Goal: Task Accomplishment & Management: Manage account settings

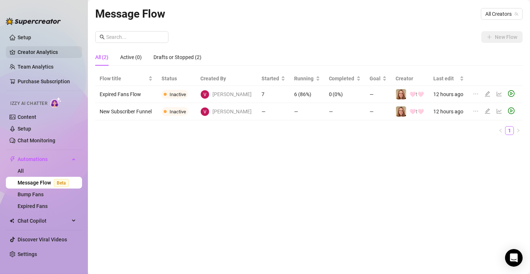
click at [49, 53] on link "Creator Analytics" at bounding box center [47, 52] width 59 height 12
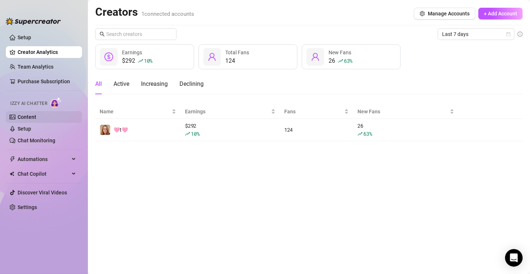
click at [36, 120] on link "Content" at bounding box center [27, 117] width 19 height 6
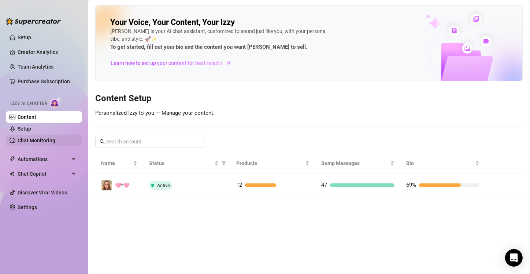
click at [49, 141] on link "Chat Monitoring" at bounding box center [37, 140] width 38 height 6
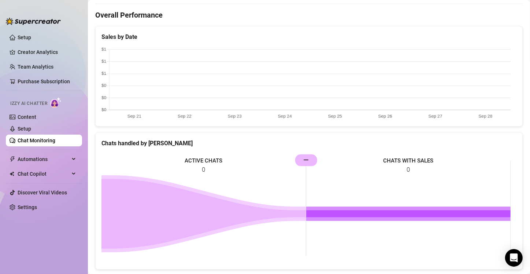
scroll to position [220, 0]
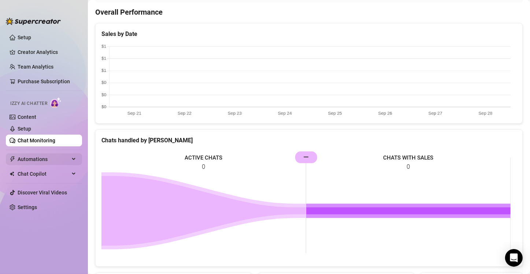
click at [57, 159] on span "Automations" at bounding box center [44, 159] width 52 height 12
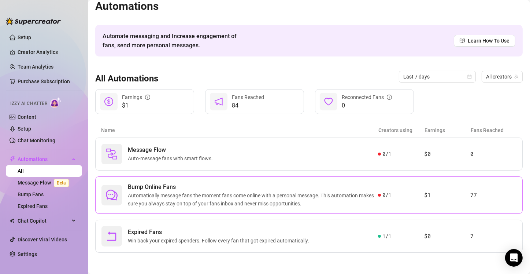
click at [302, 190] on span "Bump Online Fans" at bounding box center [253, 186] width 250 height 9
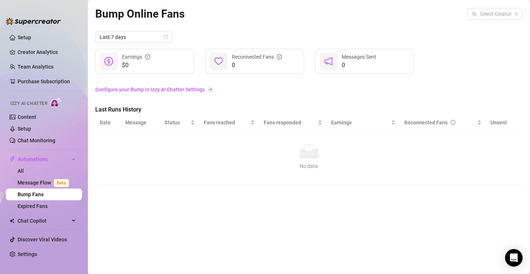
click at [174, 88] on link "Configure your Bump in Izzy AI Chatter Settings" at bounding box center [308, 89] width 427 height 8
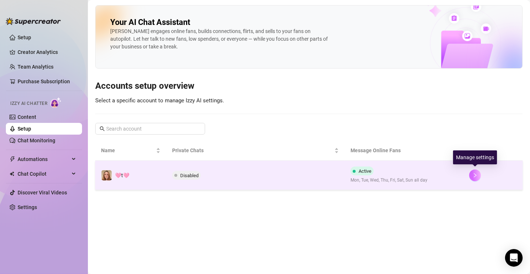
click at [472, 177] on icon "right" at bounding box center [474, 175] width 5 height 5
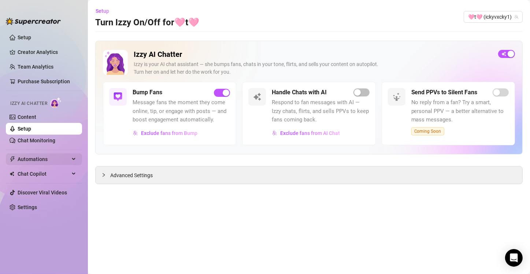
click at [47, 158] on span "Automations" at bounding box center [44, 159] width 52 height 12
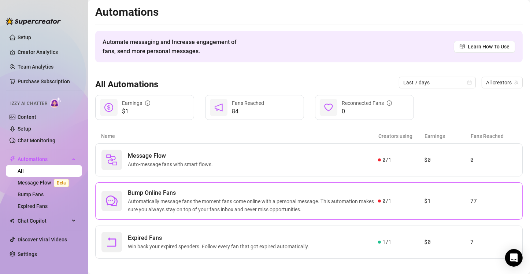
click at [234, 206] on span "Automatically message fans the moment fans come online with a personal message.…" at bounding box center [253, 205] width 250 height 16
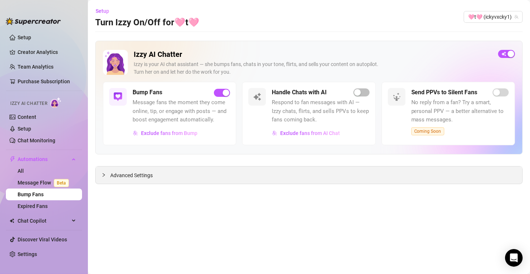
click at [229, 173] on div "Advanced Settings" at bounding box center [309, 174] width 427 height 17
click at [130, 177] on span "Advanced Settings" at bounding box center [131, 175] width 42 height 8
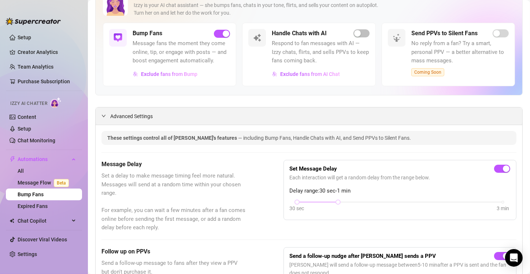
scroll to position [110, 0]
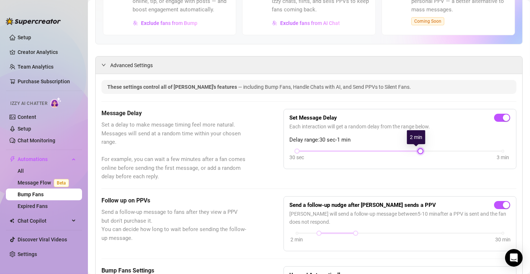
drag, startPoint x: 335, startPoint y: 151, endPoint x: 401, endPoint y: 159, distance: 67.2
click at [401, 159] on div "30 sec 3 min" at bounding box center [400, 156] width 220 height 14
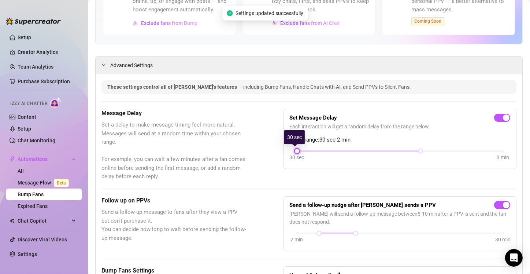
drag, startPoint x: 294, startPoint y: 151, endPoint x: 310, endPoint y: 152, distance: 15.8
click at [310, 152] on div "30 sec 3 min" at bounding box center [400, 156] width 220 height 14
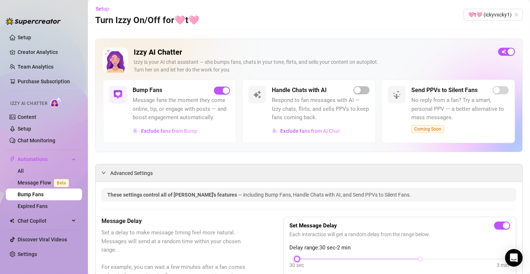
scroll to position [0, 0]
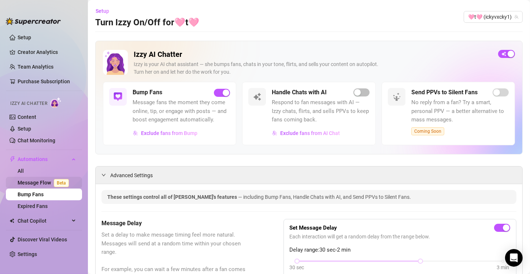
click at [37, 184] on link "Message Flow Beta" at bounding box center [45, 182] width 54 height 6
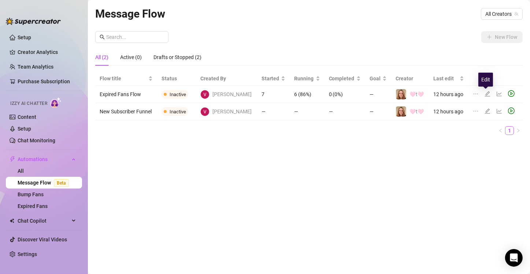
click at [486, 93] on icon "edit" at bounding box center [487, 93] width 5 height 5
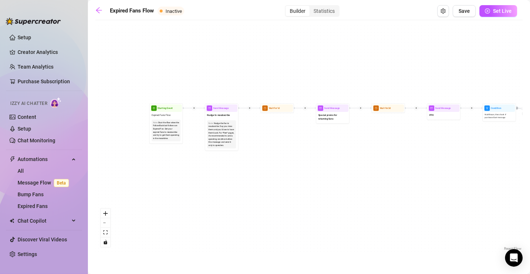
drag, startPoint x: 144, startPoint y: 169, endPoint x: 221, endPoint y: 177, distance: 77.7
click at [221, 177] on div "If True If False Send Message Send Message Wait for 2d Merge Send Message Follo…" at bounding box center [308, 138] width 427 height 228
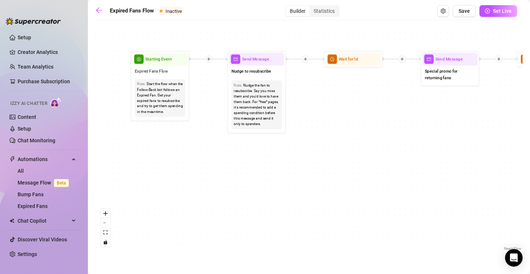
drag, startPoint x: 183, startPoint y: 168, endPoint x: 218, endPoint y: 172, distance: 35.0
click at [218, 172] on div "If True If False Send Message Send Message Wait for 2d Merge Send Message Follo…" at bounding box center [308, 138] width 427 height 228
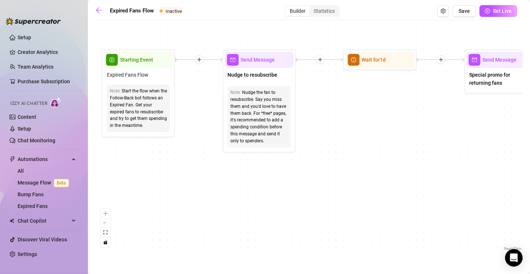
drag, startPoint x: 252, startPoint y: 163, endPoint x: 259, endPoint y: 193, distance: 30.9
click at [259, 193] on div "If True If False Send Message Send Message Wait for 2d Merge Send Message Follo…" at bounding box center [308, 138] width 427 height 228
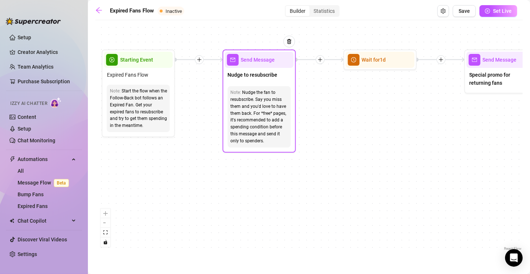
click at [274, 75] on span "Nudge to resubscribe" at bounding box center [253, 75] width 50 height 8
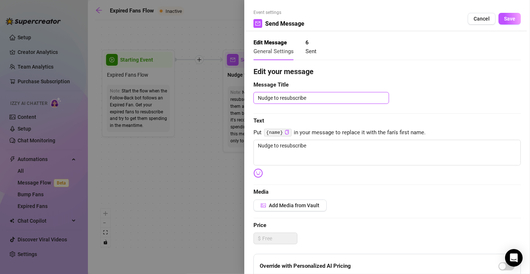
drag, startPoint x: 312, startPoint y: 99, endPoint x: 354, endPoint y: 98, distance: 42.1
click at [354, 98] on textarea "Nudge to resubscribe" at bounding box center [321, 98] width 136 height 12
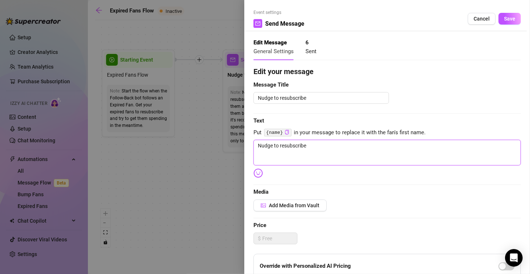
drag, startPoint x: 317, startPoint y: 145, endPoint x: 207, endPoint y: 145, distance: 110.2
click at [207, 145] on div "Event settings Send Message Cancel Save Edit Message General Settings 6 Sent Ed…" at bounding box center [265, 137] width 530 height 274
type textarea "H"
type textarea "Hi"
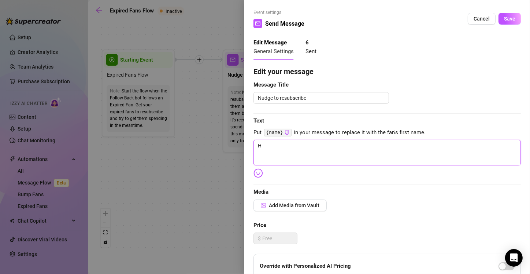
type textarea "Hi"
type textarea "Hi {"
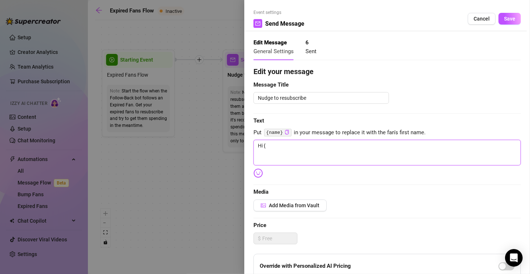
type textarea "Hi {n"
type textarea "Hi {na"
type textarea "Hi {nam"
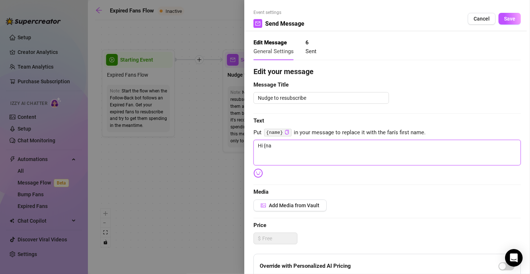
type textarea "Hi {nam"
type textarea "Hi {name"
type textarea "Hi {name}"
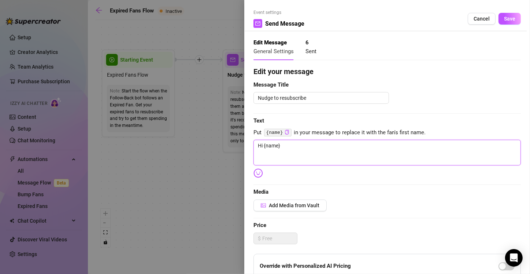
type textarea "Hi {name}"
type textarea "Hi {name} i"
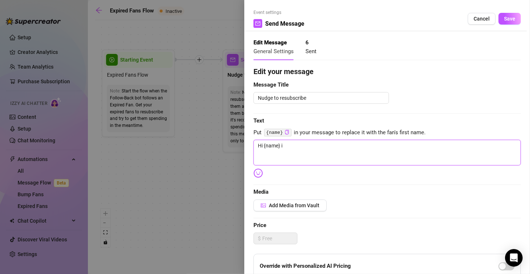
type textarea "Hi {name} i"
type textarea "Hi {name} i h"
type textarea "Hi {name} i ha"
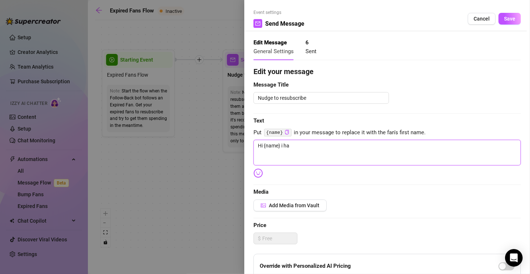
type textarea "Hi {name} i hav"
type textarea "Hi {name} i have"
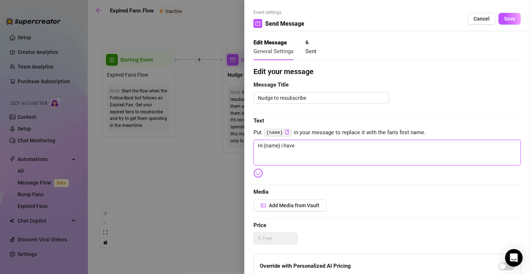
type textarea "Hi {name} i have"
type textarea "Hi {name} i have l"
type textarea "Hi {name} i have lo"
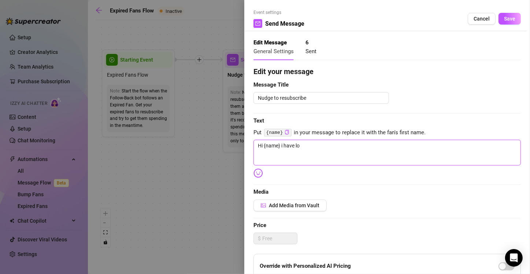
type textarea "Hi {name} i have loa"
type textarea "Hi {name} i have load"
type textarea "Hi {name} i have loads"
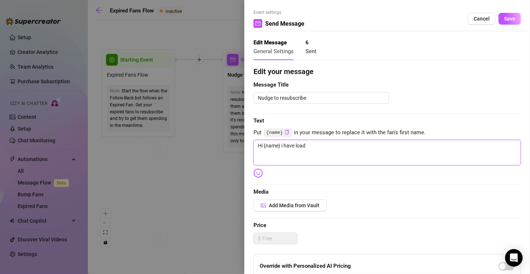
type textarea "Hi {name} i have loads"
type textarea "Hi {name} i have loads o"
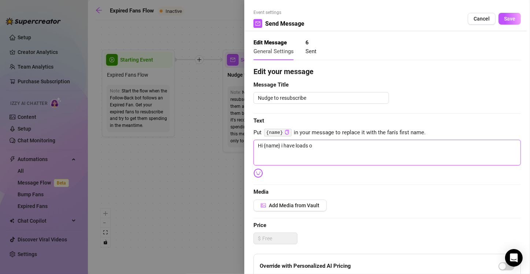
type textarea "Hi {name} i have loads of"
type textarea "Hi {name} i have loads of n"
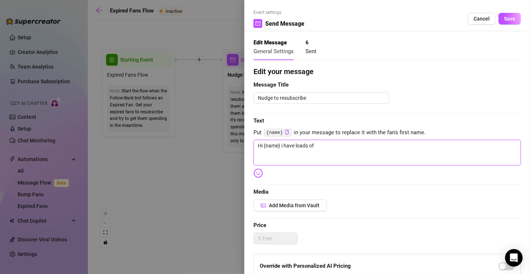
type textarea "Hi {name} i have loads of n"
type textarea "Hi {name} i have loads of ne"
type textarea "Hi {name} i have loads of new"
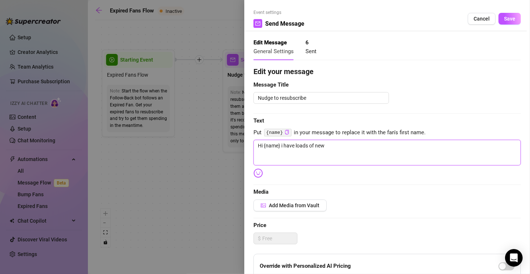
type textarea "Hi {name} i have loads of new"
type textarea "Hi {name} i have loads of new c"
type textarea "Hi {name} i have loads of new co"
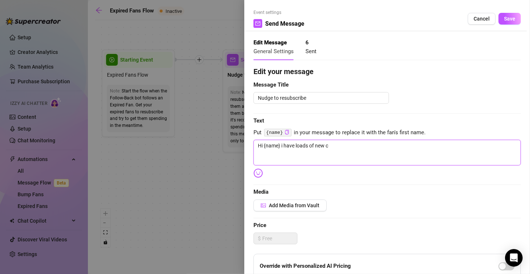
type textarea "Hi {name} i have loads of new co"
type textarea "Hi {name} i have loads of new con"
type textarea "Hi {name} i have loads of new cont"
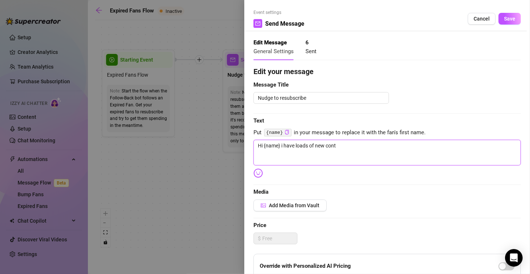
type textarea "Hi {name} i have loads of new [PERSON_NAME]"
type textarea "Hi {name} i have loads of new conten"
type textarea "Hi {name} i have loads of new content"
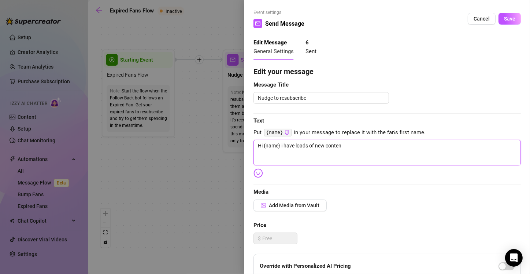
type textarea "Hi {name} i have loads of new content"
type textarea "Hi {name} i have loads of new content w"
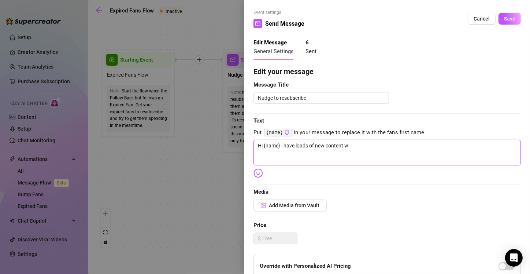
type textarea "Hi {name} i have loads of new content wa"
type textarea "Hi {name} i have loads of new content wai"
type textarea "Hi {name} i have loads of new content wait"
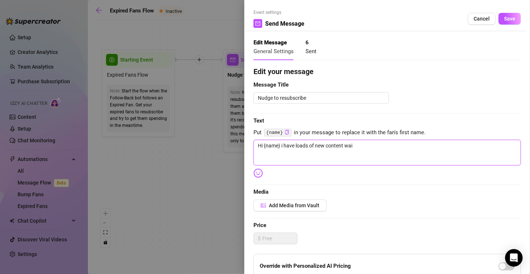
type textarea "Hi {name} i have loads of new content wait"
type textarea "Hi {name} i have loads of new content waiti"
type textarea "Hi {name} i have loads of new content waitin"
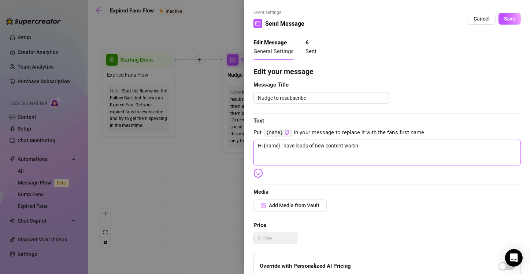
type textarea "Hi {name} i have loads of new content waiting"
type textarea "Hi {name} i have loads of new content waiting f"
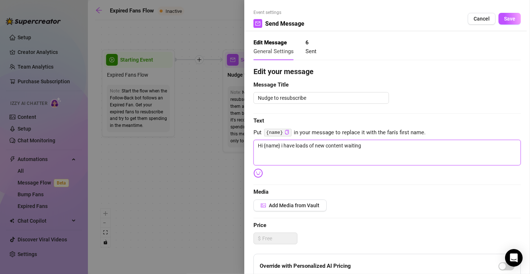
type textarea "Hi {name} i have loads of new content waiting f"
type textarea "Hi {name} i have loads of new content waiting fo"
type textarea "Hi {name} i have loads of new content waiting for"
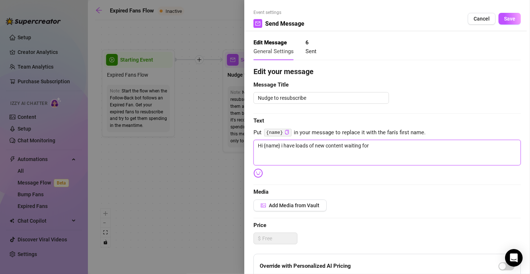
type textarea "Hi {name} i have loads of new content waiting for"
type textarea "Hi {name} i have loads of new content waiting for y"
type textarea "Hi {name} i have loads of new content waiting for yo"
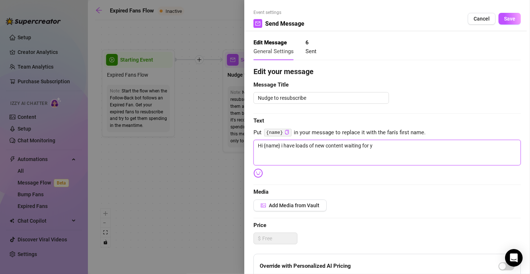
type textarea "Hi {name} i have loads of new content waiting for yo"
type textarea "Hi {name} i have loads of new content waiting for you"
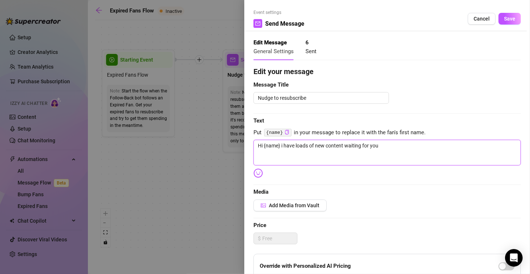
type textarea "Hi {name} i have loads of new content waiting for you ;"
type textarea "Hi {name} i have loads of new content waiting for you ;)"
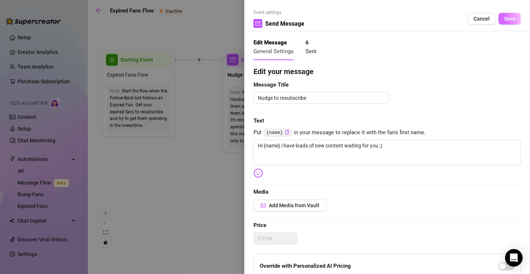
click at [504, 21] on span "Save" at bounding box center [509, 19] width 11 height 6
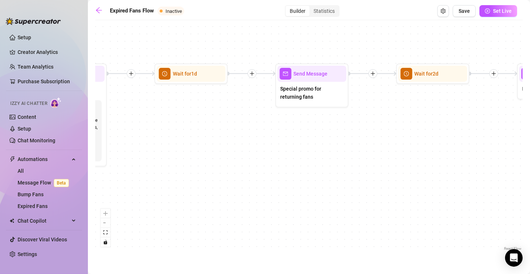
drag, startPoint x: 427, startPoint y: 169, endPoint x: 238, endPoint y: 183, distance: 189.5
click at [238, 183] on div "If True If False Send Message Send Message Wait for 2d Merge Send Message Follo…" at bounding box center [308, 138] width 427 height 228
click at [316, 101] on div "Special promo for returning fans" at bounding box center [312, 93] width 69 height 23
type textarea "Special promo for returning fans"
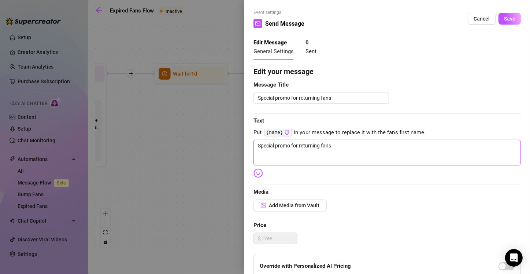
drag, startPoint x: 341, startPoint y: 145, endPoint x: 208, endPoint y: 148, distance: 133.4
click at [208, 148] on div "Event settings Send Message Cancel Save Edit Message General Settings 0 Sent Ed…" at bounding box center [265, 137] width 530 height 274
type textarea "d"
type textarea "di"
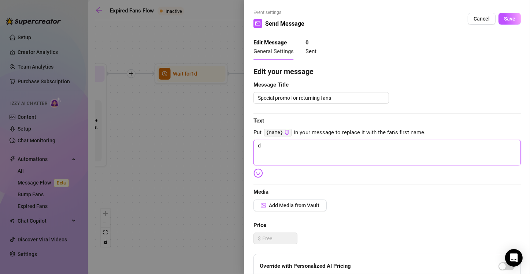
type textarea "di"
type textarea "did"
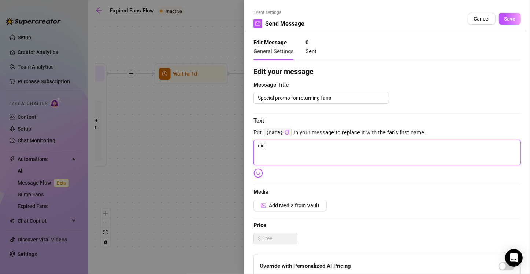
type textarea "did o"
type textarea "did"
type textarea "did y"
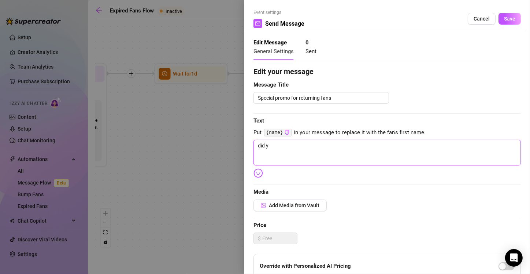
type textarea "did yo"
type textarea "did you"
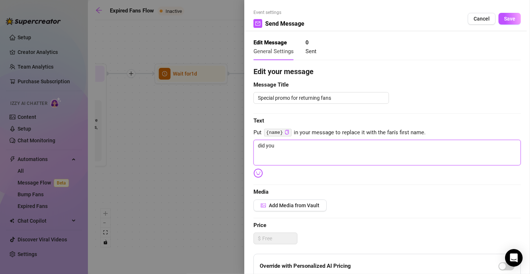
type textarea "did you k"
type textarea "did you kn"
type textarea "did you kno"
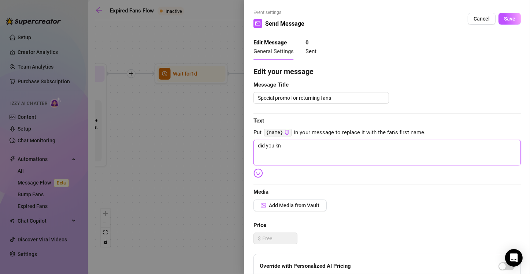
type textarea "did you kno"
type textarea "did you know"
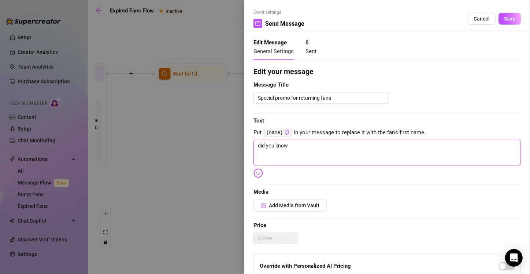
type textarea "did you know i"
type textarea "did you know i h"
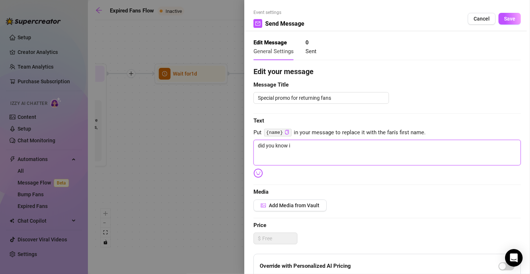
type textarea "did you know i h"
type textarea "did you know i ha"
type textarea "did you know i hav"
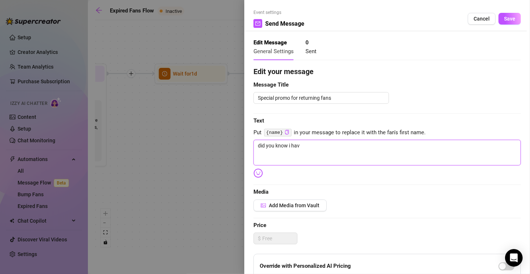
type textarea "did you know i have"
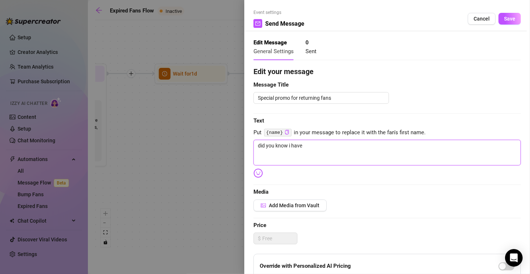
type textarea "did you know i have"
type textarea "did you know i hav"
type textarea "did you know i ha"
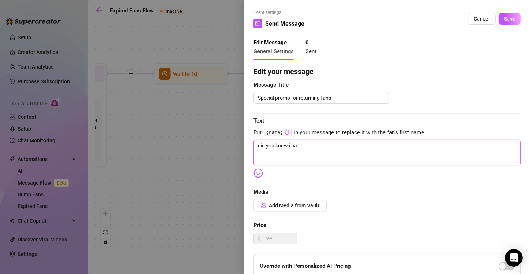
type textarea "did you know i h"
type textarea "did you know i"
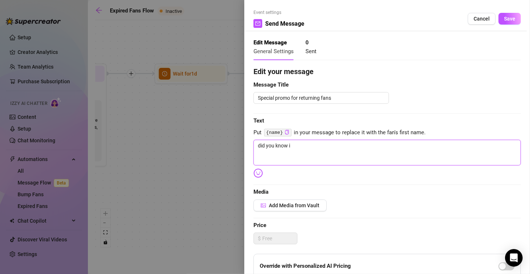
type textarea "did you know i"
type textarea "did you know"
type textarea "did you know y"
type textarea "did you know yo"
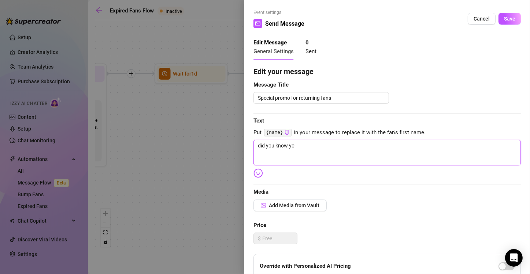
type textarea "did you know you"
type textarea "did you know you c"
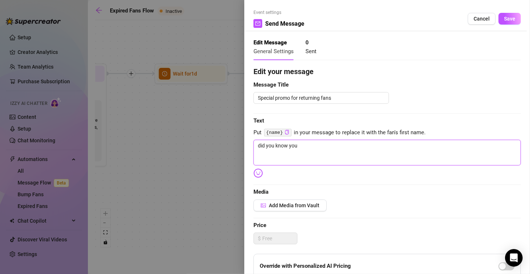
type textarea "did you know you c"
type textarea "did you know you ca"
type textarea "did you know you can"
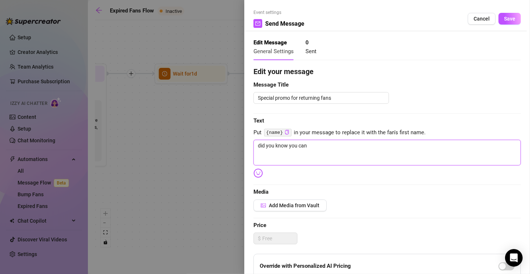
type textarea "did you know you can"
type textarea "did you know you can g"
type textarea "did you know you can ge"
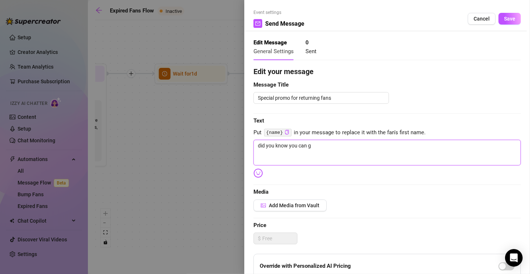
type textarea "did you know you can ge"
type textarea "did you know you can get"
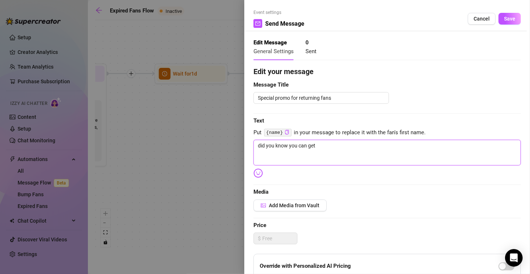
type textarea "did you know you can get y"
type textarea "did you know you can get yo"
type textarea "did you know you can get you"
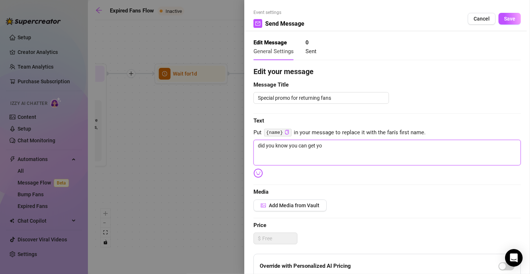
type textarea "did you know you can get you"
type textarea "did you know you can get your"
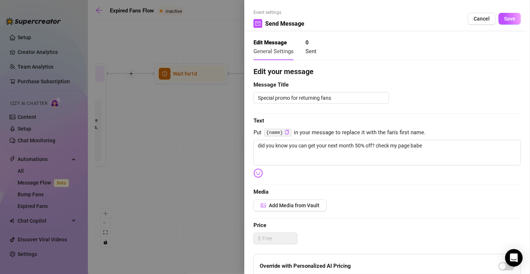
click at [505, 18] on span "Save" at bounding box center [509, 19] width 11 height 6
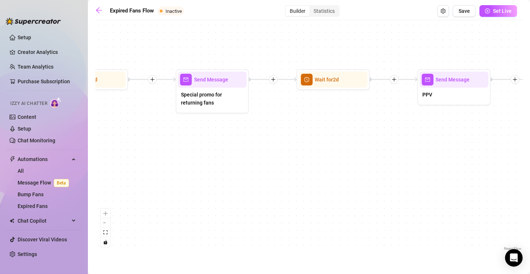
drag, startPoint x: 373, startPoint y: 182, endPoint x: 235, endPoint y: 192, distance: 138.0
click at [235, 192] on div "If True If False Send Message Send Message Wait for 2d Merge Send Message Follo…" at bounding box center [308, 138] width 427 height 228
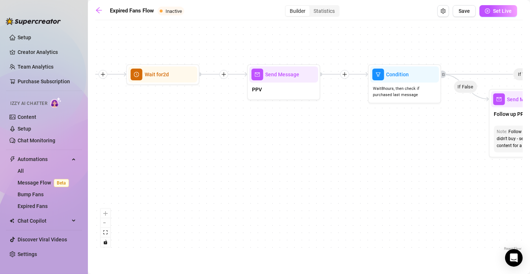
drag, startPoint x: 353, startPoint y: 178, endPoint x: 294, endPoint y: 165, distance: 60.7
click at [294, 173] on div "If True If False Send Message Send Message Wait for 2d Merge Send Message Follo…" at bounding box center [308, 138] width 427 height 228
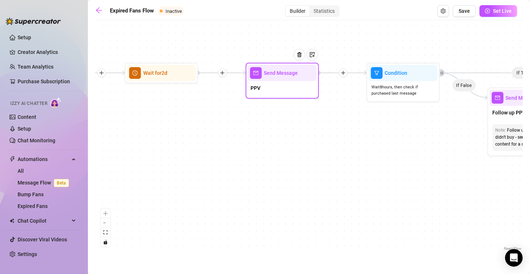
click at [285, 90] on div "PPV" at bounding box center [282, 88] width 69 height 15
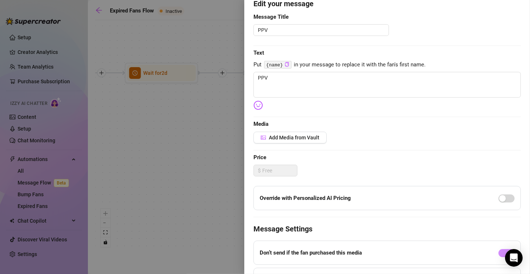
scroll to position [73, 0]
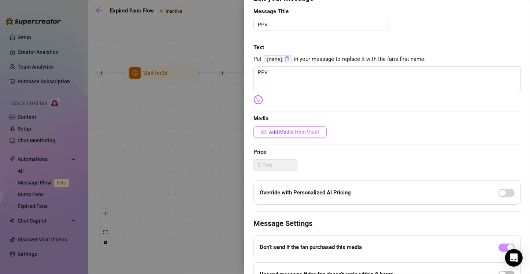
click at [310, 133] on span "Add Media from Vault" at bounding box center [294, 132] width 51 height 6
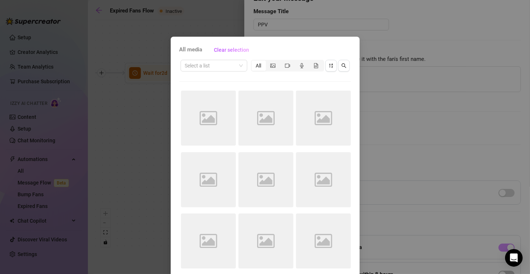
scroll to position [32, 0]
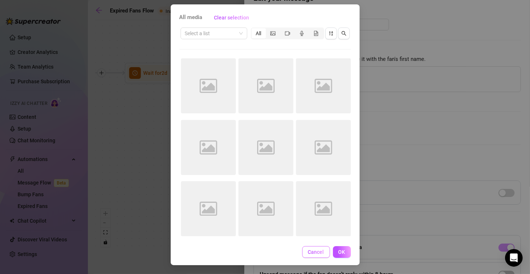
click at [315, 251] on span "Cancel" at bounding box center [316, 252] width 16 height 6
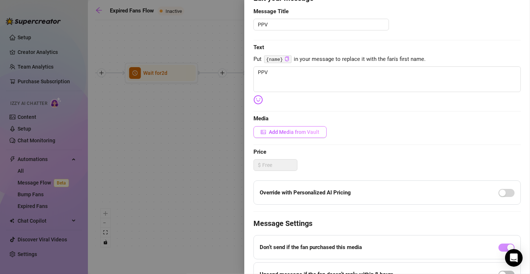
click at [295, 131] on span "Add Media from Vault" at bounding box center [294, 132] width 51 height 6
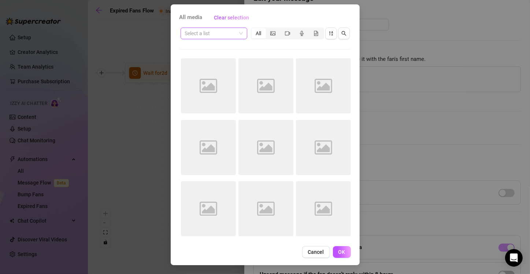
click at [233, 32] on input "search" at bounding box center [210, 33] width 51 height 11
click at [209, 81] on div "Messages" at bounding box center [210, 83] width 55 height 8
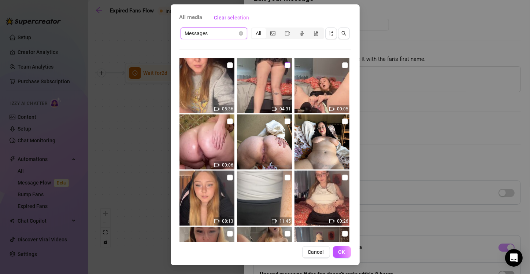
click at [285, 64] on input "checkbox" at bounding box center [288, 65] width 6 height 6
click at [342, 64] on input "checkbox" at bounding box center [345, 65] width 6 height 6
click at [341, 252] on span "OK" at bounding box center [341, 252] width 7 height 6
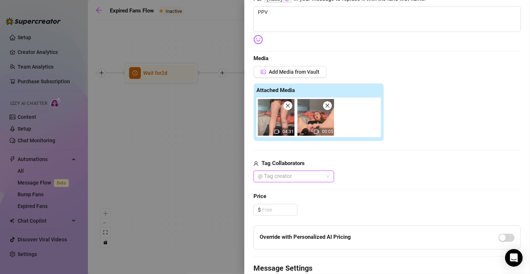
scroll to position [146, 0]
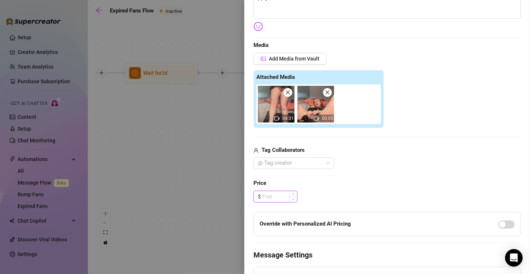
click at [275, 194] on input at bounding box center [279, 196] width 35 height 11
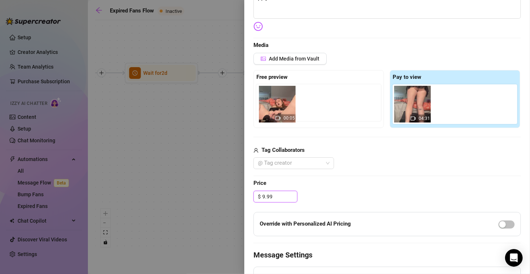
drag, startPoint x: 449, startPoint y: 102, endPoint x: 275, endPoint y: 102, distance: 174.3
click at [275, 102] on div "Free preview Pay to view 04:31 00:05" at bounding box center [386, 99] width 267 height 58
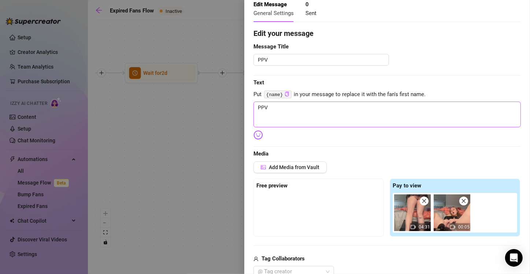
scroll to position [0, 0]
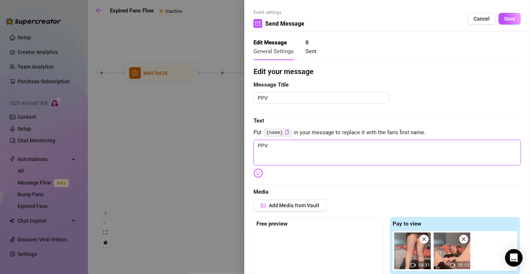
drag, startPoint x: 273, startPoint y: 147, endPoint x: 227, endPoint y: 144, distance: 45.9
click at [227, 144] on div "Event settings Send Message Cancel Save Edit Message General Settings 0 Sent Ed…" at bounding box center [265, 137] width 530 height 274
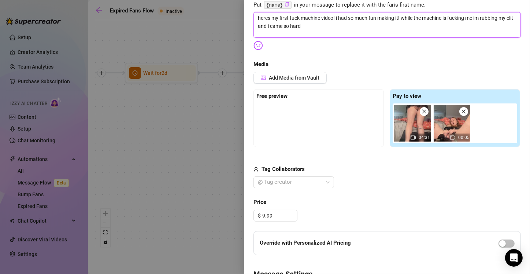
scroll to position [146, 0]
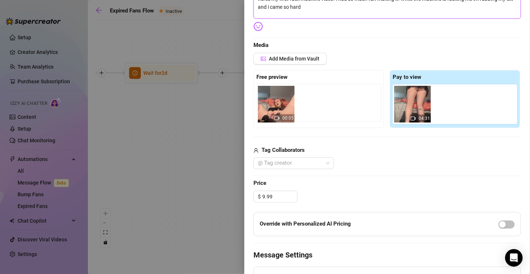
drag, startPoint x: 446, startPoint y: 103, endPoint x: 271, endPoint y: 103, distance: 175.1
click at [271, 103] on div "Free preview Pay to view 04:31 00:05" at bounding box center [386, 99] width 267 height 58
drag, startPoint x: 449, startPoint y: 106, endPoint x: 274, endPoint y: 105, distance: 175.1
click at [274, 105] on div "Free preview Pay to view 04:31 00:05" at bounding box center [386, 99] width 267 height 58
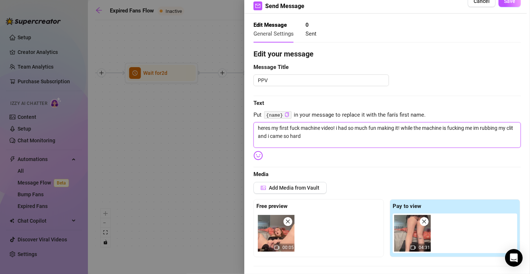
scroll to position [0, 0]
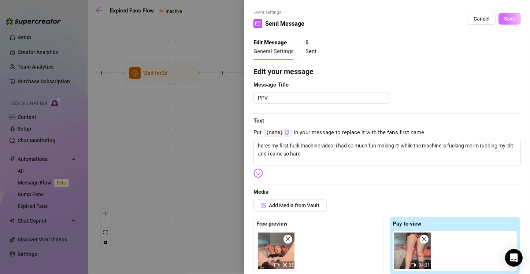
click at [504, 21] on span "Save" at bounding box center [509, 19] width 11 height 6
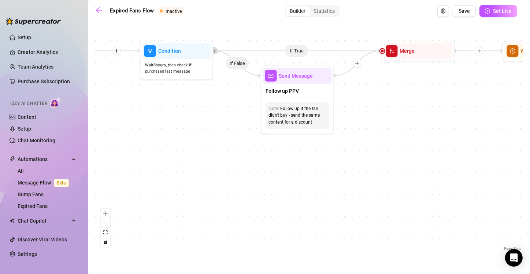
drag, startPoint x: 401, startPoint y: 174, endPoint x: 174, endPoint y: 152, distance: 227.8
click at [174, 152] on div "If True If False Send Message Send Message Wait for 2d Merge Send Message Follo…" at bounding box center [308, 138] width 427 height 228
click at [307, 91] on div "Follow up PPV" at bounding box center [297, 91] width 69 height 15
click at [323, 98] on div "Follow up PPV" at bounding box center [297, 91] width 69 height 15
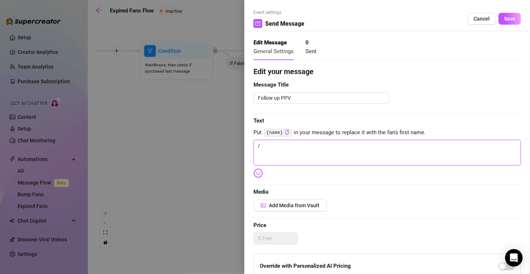
drag, startPoint x: 270, startPoint y: 144, endPoint x: 227, endPoint y: 145, distance: 42.9
click at [227, 145] on div "Event settings Send Message Cancel Save Edit Message General Settings 0 Sent Ed…" at bounding box center [265, 137] width 530 height 274
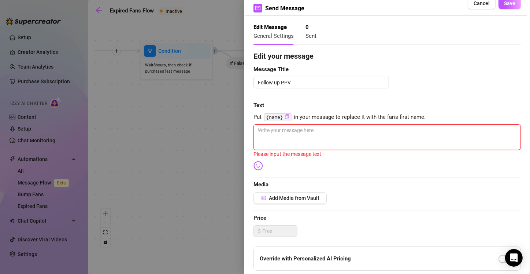
scroll to position [37, 0]
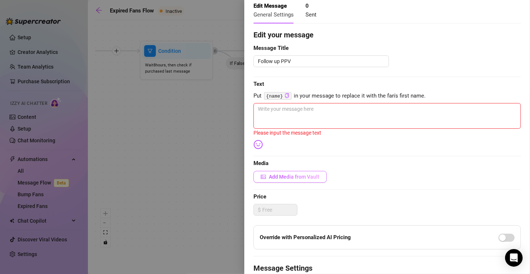
click at [314, 178] on span "Add Media from Vault" at bounding box center [294, 177] width 51 height 6
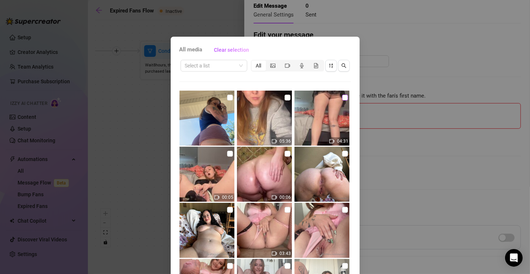
click at [342, 97] on input "checkbox" at bounding box center [345, 97] width 6 height 6
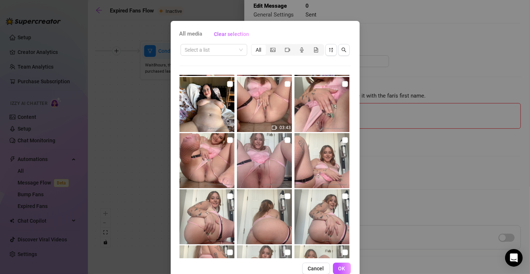
scroll to position [32, 0]
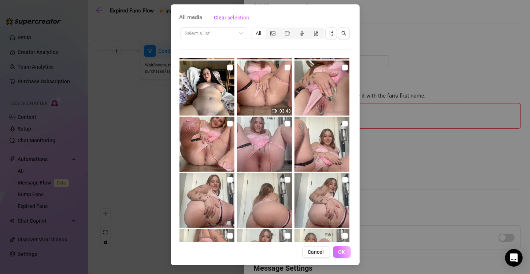
click at [335, 252] on button "OK" at bounding box center [342, 252] width 18 height 12
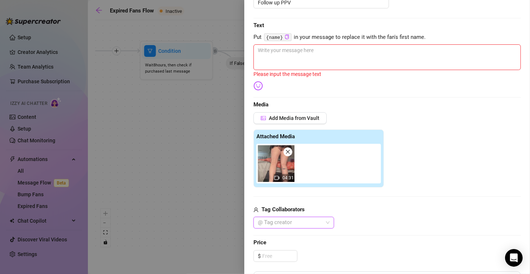
scroll to position [116, 0]
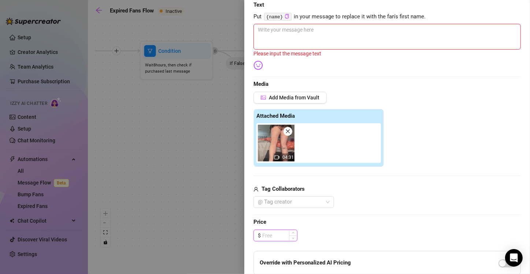
click at [282, 235] on input at bounding box center [279, 235] width 35 height 11
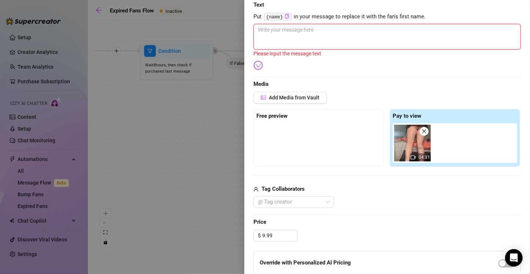
click at [298, 36] on textarea at bounding box center [386, 37] width 267 height 26
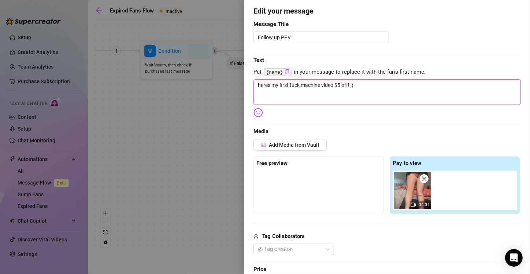
scroll to position [0, 0]
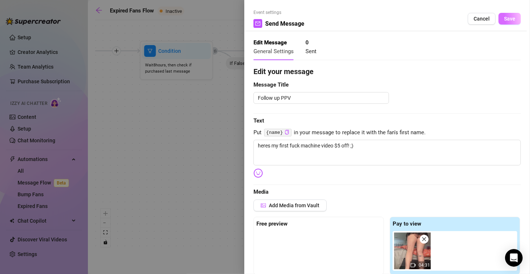
click at [507, 21] on span "Save" at bounding box center [509, 19] width 11 height 6
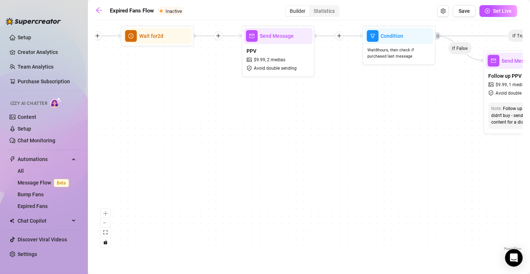
drag, startPoint x: 240, startPoint y: 199, endPoint x: 463, endPoint y: 184, distance: 222.8
click at [463, 184] on div "If True If False Send Message Send Message Wait for 2d Merge Send Message Follo…" at bounding box center [308, 138] width 427 height 228
click at [297, 57] on div "PPV $ 9.99 , 2 medias Avoid double sending" at bounding box center [278, 59] width 69 height 31
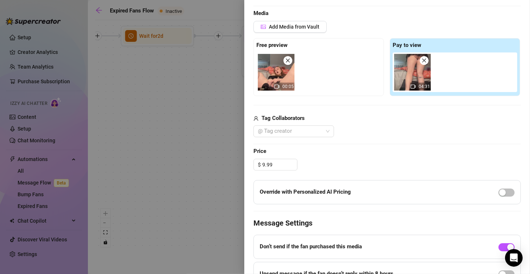
scroll to position [220, 0]
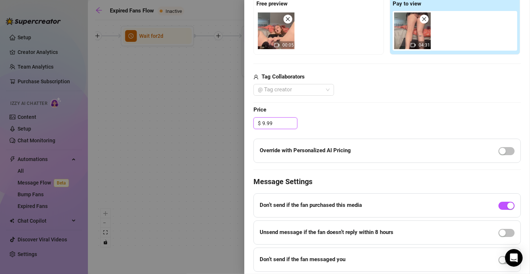
drag, startPoint x: 277, startPoint y: 122, endPoint x: 237, endPoint y: 127, distance: 39.8
click at [237, 127] on div "Event settings Send Message Cancel Save Edit Message General Settings 0 Sent 0 …" at bounding box center [265, 137] width 530 height 274
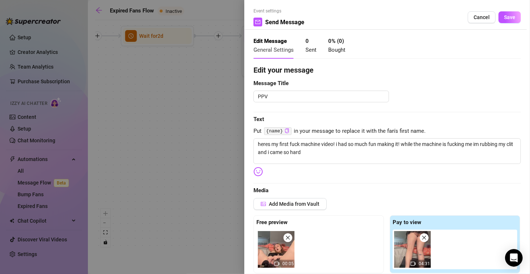
scroll to position [0, 0]
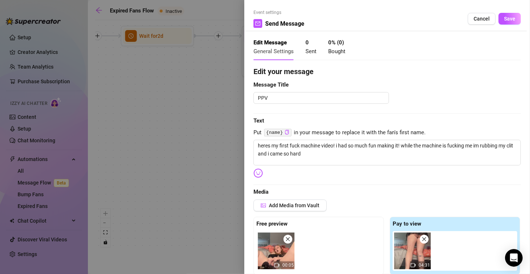
click at [508, 20] on span "Save" at bounding box center [509, 19] width 11 height 6
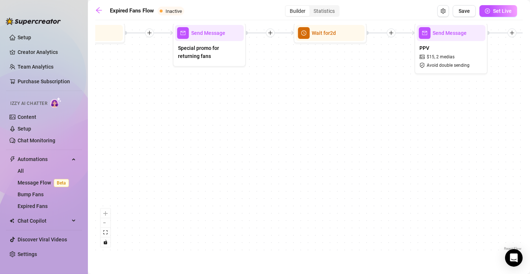
drag, startPoint x: 289, startPoint y: 156, endPoint x: 398, endPoint y: 153, distance: 108.8
click at [461, 153] on div "If True If False Send Message Send Message Wait for 2d Merge Send Message Follo…" at bounding box center [308, 138] width 427 height 228
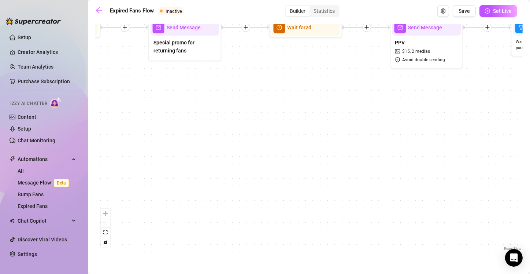
drag, startPoint x: 255, startPoint y: 152, endPoint x: 245, endPoint y: 142, distance: 13.7
click at [231, 145] on div "If True If False Send Message Send Message Wait for 2d Merge Send Message Follo…" at bounding box center [308, 138] width 427 height 228
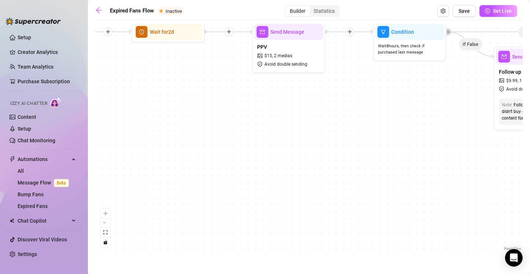
drag, startPoint x: 401, startPoint y: 146, endPoint x: 267, endPoint y: 151, distance: 134.1
click at [267, 151] on div "If True If False Send Message Send Message Wait for 2d Merge Send Message Follo…" at bounding box center [308, 138] width 427 height 228
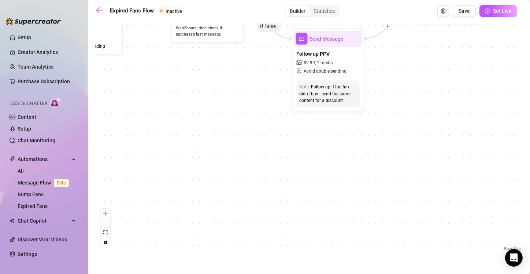
drag, startPoint x: 371, startPoint y: 154, endPoint x: 168, endPoint y: 136, distance: 203.3
click at [168, 136] on div "If True If False Send Message Send Message Wait for 2d Merge Send Message Follo…" at bounding box center [308, 138] width 427 height 228
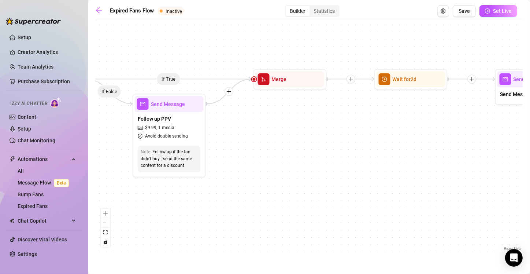
drag, startPoint x: 419, startPoint y: 134, endPoint x: 260, endPoint y: 199, distance: 171.8
click at [260, 199] on div "If True If False Send Message Send Message Wait for 2d Merge Send Message Follo…" at bounding box center [308, 138] width 427 height 228
click at [298, 84] on div at bounding box center [310, 66] width 32 height 37
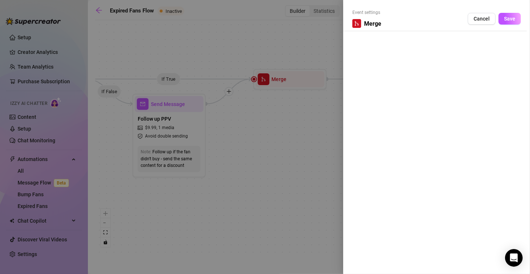
click at [303, 143] on div at bounding box center [265, 137] width 530 height 274
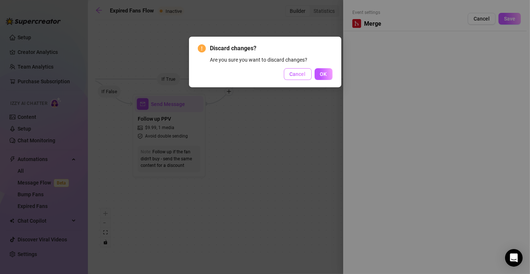
click at [298, 73] on span "Cancel" at bounding box center [298, 74] width 16 height 6
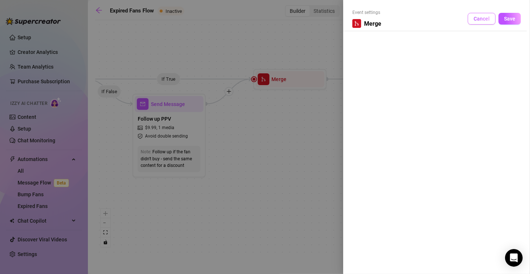
click at [483, 17] on span "Cancel" at bounding box center [482, 19] width 16 height 6
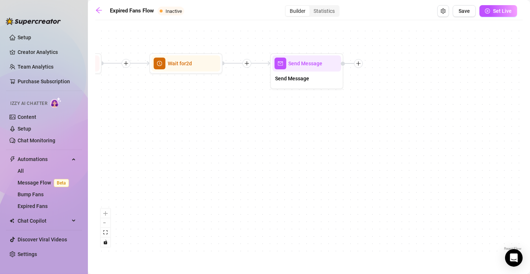
drag, startPoint x: 435, startPoint y: 118, endPoint x: 213, endPoint y: 102, distance: 222.5
click at [213, 102] on div "If True If False Send Message Send Message Wait for 2d Merge Send Message Follo…" at bounding box center [308, 138] width 427 height 228
click at [302, 80] on span "Send Message" at bounding box center [292, 78] width 34 height 8
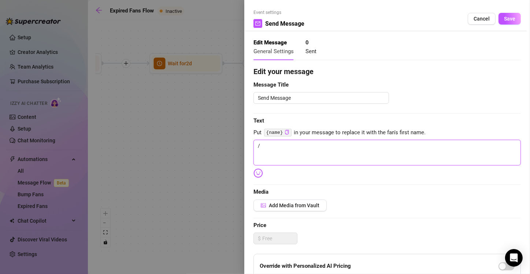
click at [266, 146] on textarea "/" at bounding box center [386, 153] width 267 height 26
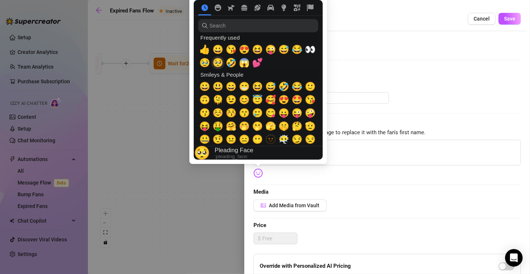
click at [219, 68] on span "🥺" at bounding box center [217, 63] width 11 height 10
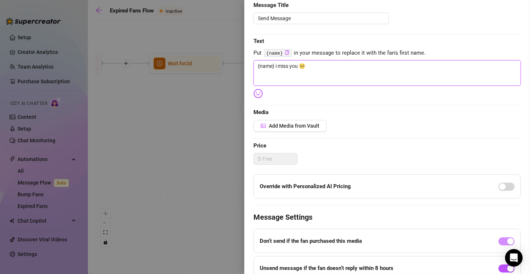
scroll to position [4, 0]
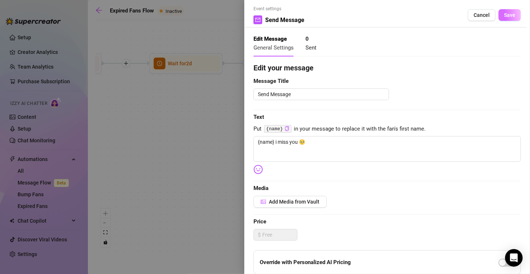
click at [504, 12] on span "Save" at bounding box center [509, 15] width 11 height 6
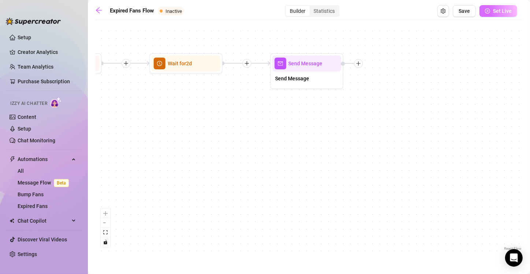
click at [493, 11] on button "Set Live" at bounding box center [498, 11] width 38 height 12
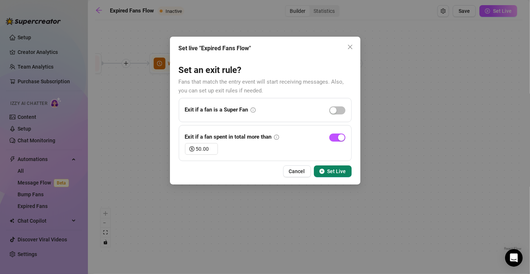
click at [338, 171] on span "Set Live" at bounding box center [336, 171] width 19 height 6
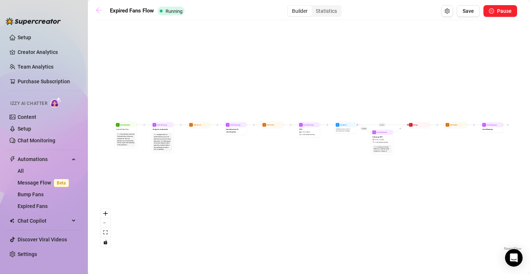
click at [97, 11] on icon "arrow-left" at bounding box center [99, 10] width 6 height 6
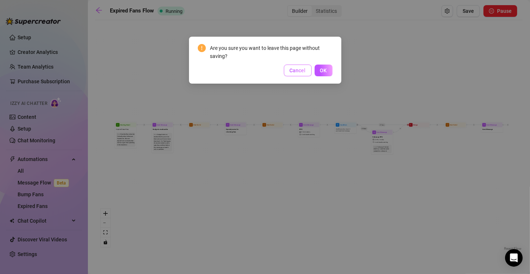
click at [303, 73] on span "Cancel" at bounding box center [298, 70] width 16 height 6
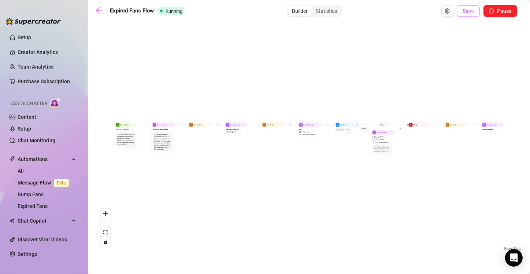
click at [467, 9] on span "Save" at bounding box center [468, 11] width 11 height 6
click at [97, 10] on icon "arrow-left" at bounding box center [99, 10] width 6 height 6
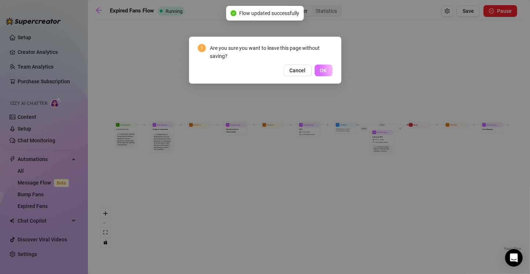
click at [331, 68] on button "OK" at bounding box center [324, 70] width 18 height 12
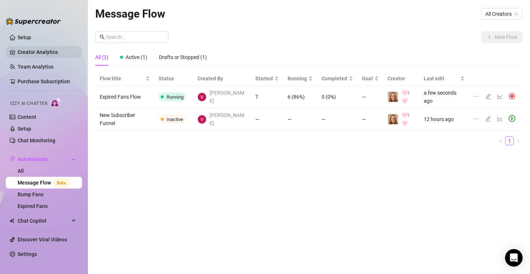
click at [40, 51] on link "Creator Analytics" at bounding box center [47, 52] width 59 height 12
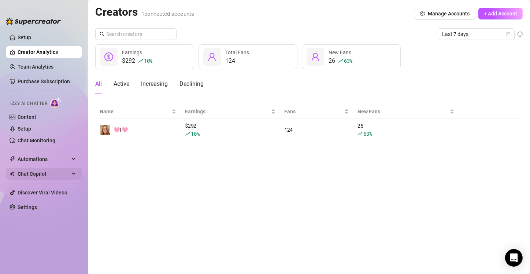
click at [47, 175] on span "Chat Copilot" at bounding box center [44, 174] width 52 height 12
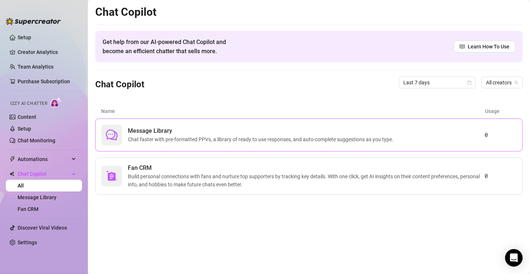
click at [319, 128] on span "Message Library" at bounding box center [262, 130] width 268 height 9
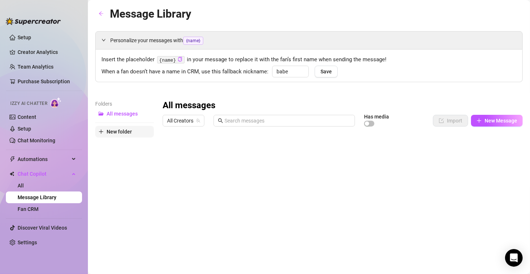
click at [120, 133] on span "New folder" at bounding box center [119, 132] width 25 height 6
click at [501, 121] on span "New Message" at bounding box center [501, 121] width 33 height 6
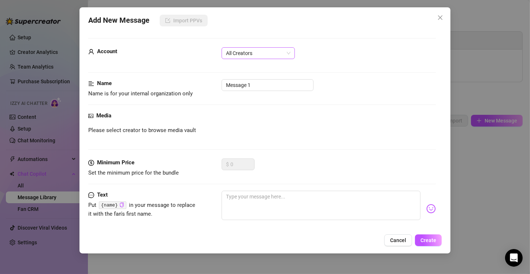
click at [281, 55] on span "All Creators" at bounding box center [258, 53] width 64 height 11
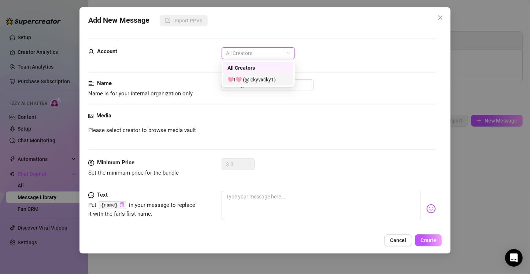
click at [267, 79] on div "🩷t🩷 (@ickyvxcky1)" at bounding box center [258, 79] width 62 height 8
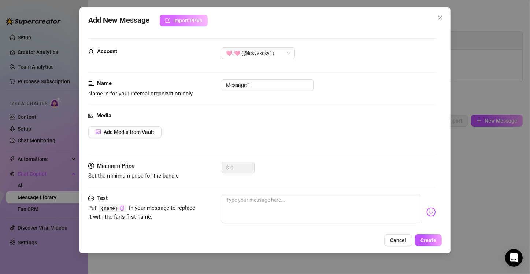
click at [191, 20] on span "Import PPVs" at bounding box center [187, 21] width 29 height 6
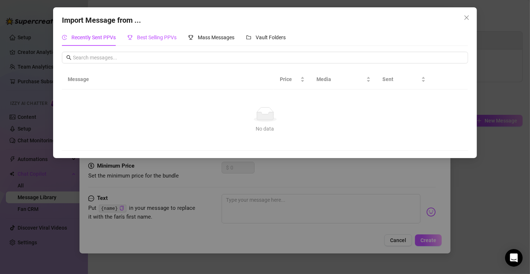
click at [160, 37] on span "Best Selling PPVs" at bounding box center [157, 37] width 40 height 6
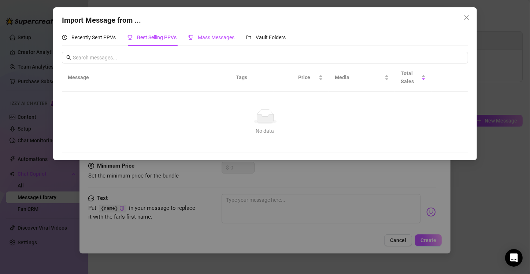
click at [208, 38] on span "Mass Messages" at bounding box center [216, 37] width 37 height 6
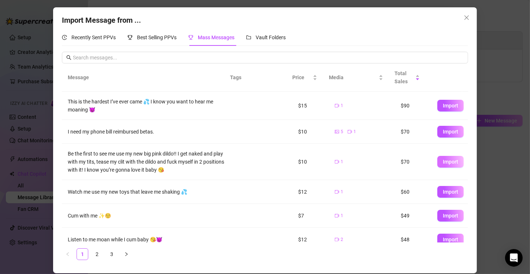
click at [448, 162] on span "Import" at bounding box center [450, 162] width 15 height 6
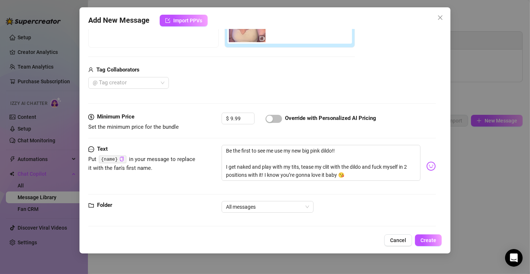
scroll to position [155, 0]
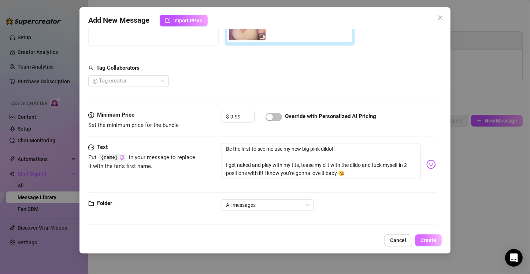
click at [426, 241] on span "Create" at bounding box center [428, 240] width 16 height 6
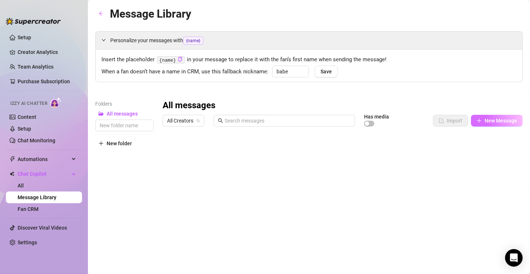
click at [498, 119] on span "New Message" at bounding box center [501, 121] width 33 height 6
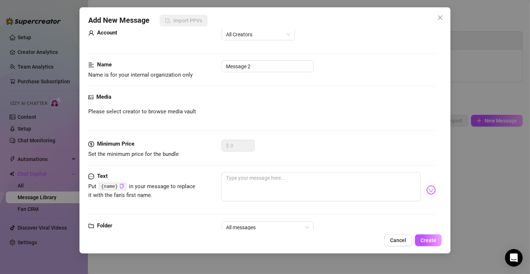
scroll to position [0, 0]
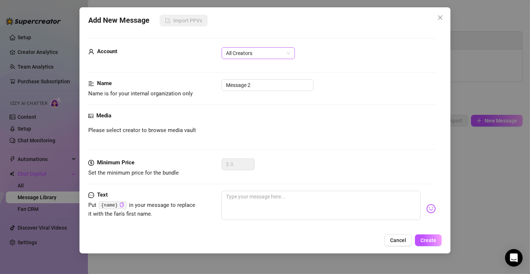
click at [274, 55] on span "All Creators" at bounding box center [258, 53] width 64 height 11
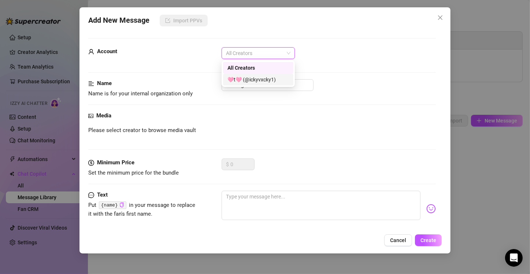
click at [266, 80] on div "🩷t🩷 (@ickyvxcky1)" at bounding box center [258, 79] width 62 height 8
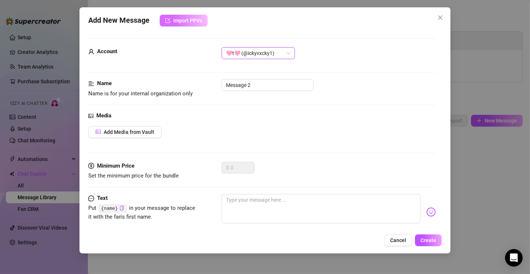
click at [180, 19] on span "Import PPVs" at bounding box center [187, 21] width 29 height 6
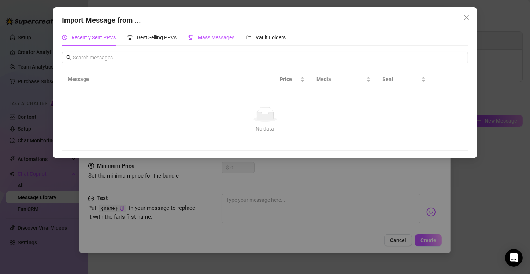
click at [223, 33] on div "Mass Messages" at bounding box center [211, 37] width 46 height 8
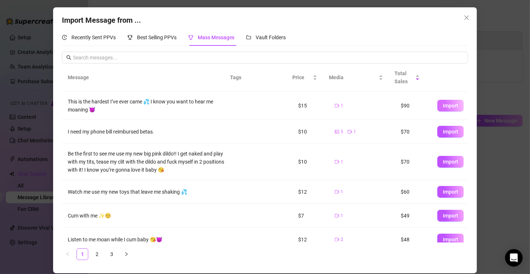
click at [449, 106] on span "Import" at bounding box center [450, 106] width 15 height 6
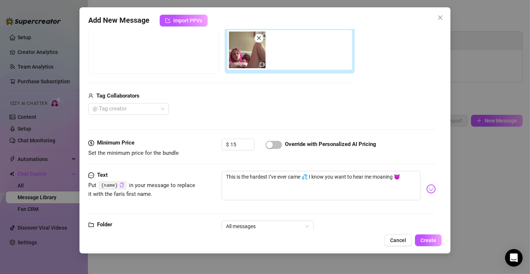
scroll to position [149, 0]
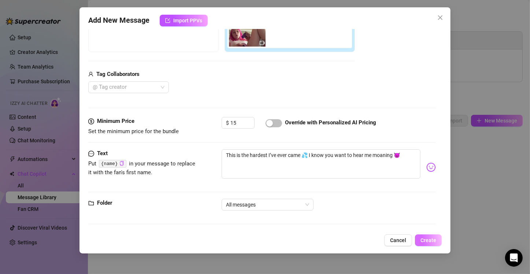
click at [431, 240] on span "Create" at bounding box center [428, 240] width 16 height 6
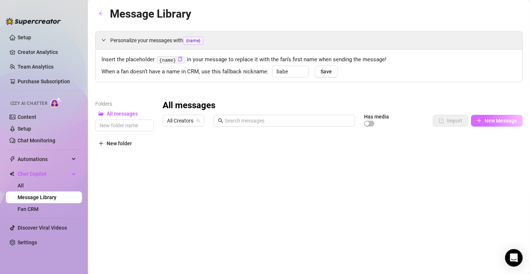
click at [494, 119] on span "New Message" at bounding box center [501, 121] width 33 height 6
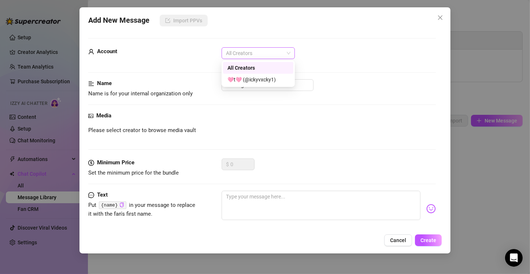
click at [253, 56] on span "All Creators" at bounding box center [258, 53] width 64 height 11
click at [257, 81] on div "🩷t🩷 (@ickyvxcky1)" at bounding box center [258, 79] width 62 height 8
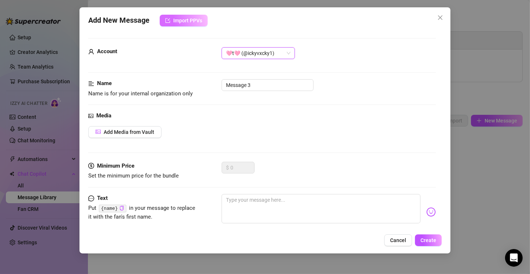
click at [191, 20] on span "Import PPVs" at bounding box center [187, 21] width 29 height 6
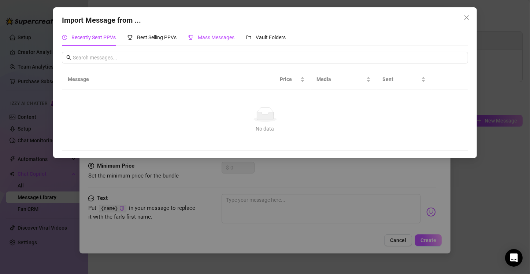
click at [218, 36] on span "Mass Messages" at bounding box center [216, 37] width 37 height 6
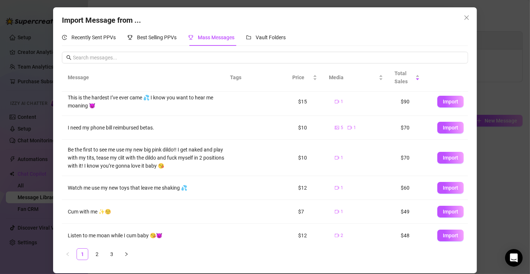
scroll to position [0, 0]
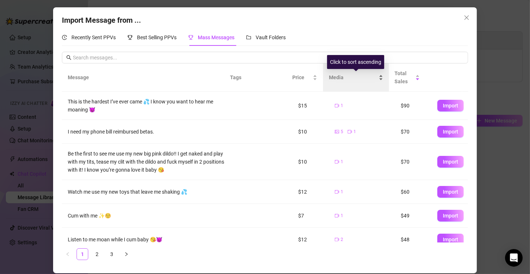
click at [379, 79] on div "Media" at bounding box center [356, 77] width 54 height 8
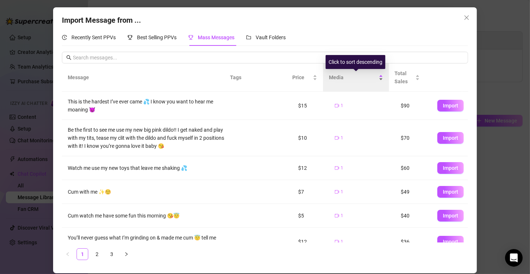
click at [379, 79] on div "Media" at bounding box center [356, 77] width 54 height 8
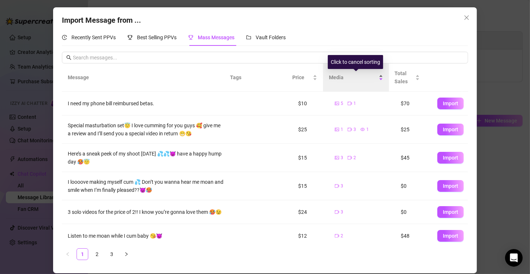
click at [350, 79] on span "Media" at bounding box center [353, 77] width 48 height 8
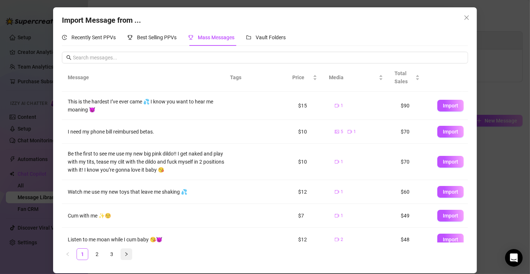
click at [127, 256] on button "button" at bounding box center [126, 254] width 12 height 12
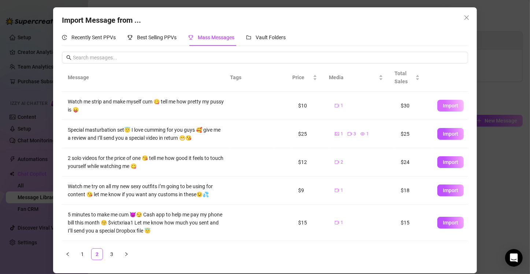
click at [449, 107] on span "Import" at bounding box center [450, 106] width 15 height 6
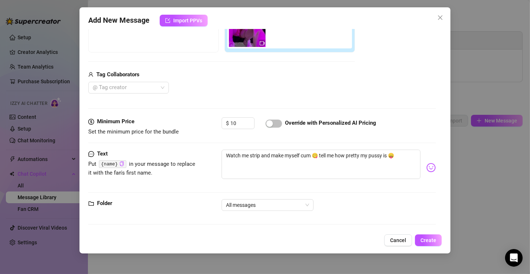
scroll to position [149, 0]
click at [431, 240] on span "Create" at bounding box center [428, 240] width 16 height 6
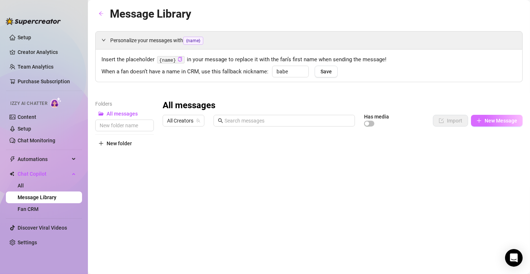
click at [485, 118] on span "New Message" at bounding box center [501, 121] width 33 height 6
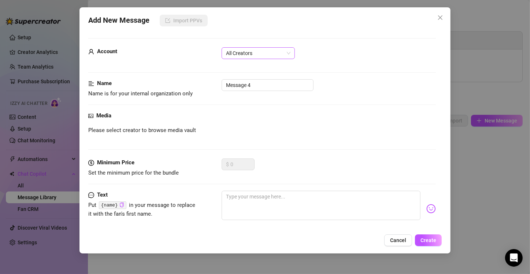
click at [278, 53] on span "All Creators" at bounding box center [258, 53] width 64 height 11
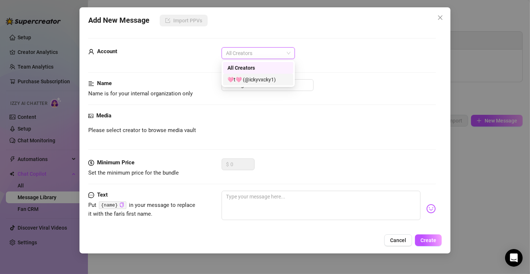
click at [264, 80] on div "🩷t🩷 (@ickyvxcky1)" at bounding box center [258, 79] width 62 height 8
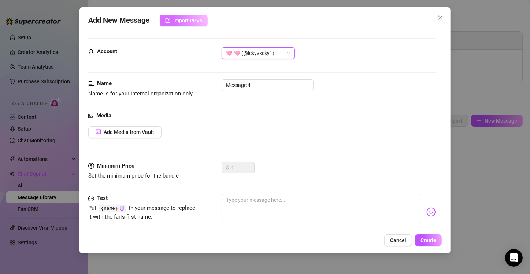
click at [199, 22] on span "Import PPVs" at bounding box center [187, 21] width 29 height 6
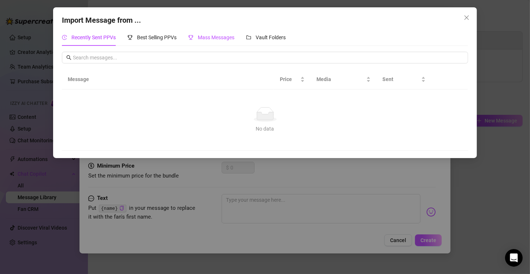
click at [212, 40] on span "Mass Messages" at bounding box center [216, 37] width 37 height 6
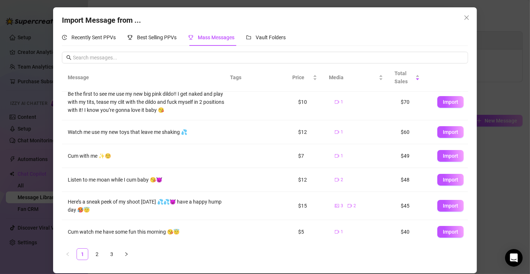
scroll to position [125, 0]
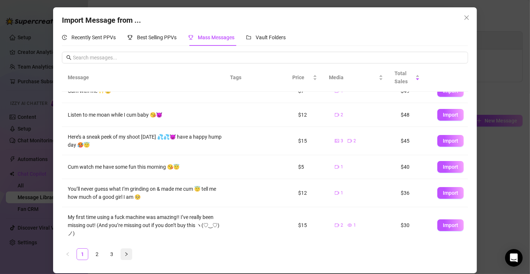
click at [126, 255] on icon "right" at bounding box center [126, 254] width 4 height 4
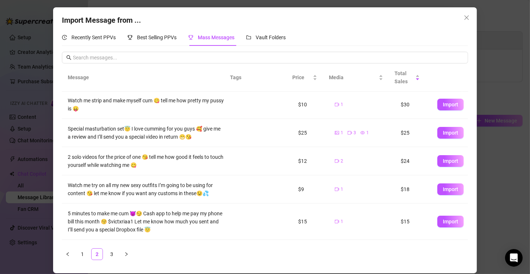
scroll to position [0, 0]
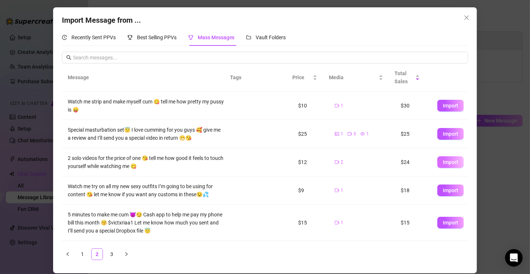
click at [448, 160] on span "Import" at bounding box center [450, 162] width 15 height 6
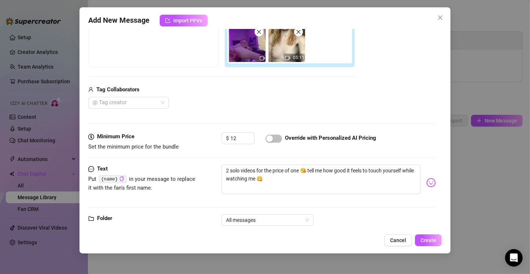
scroll to position [149, 0]
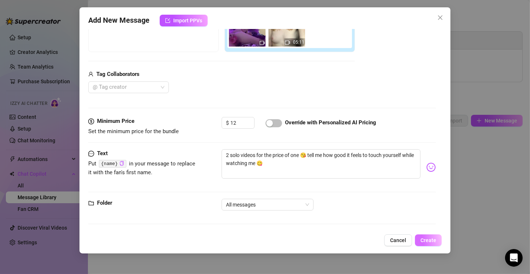
click at [430, 242] on span "Create" at bounding box center [428, 240] width 16 height 6
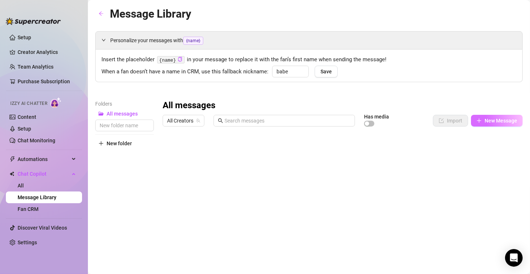
click at [485, 119] on span "New Message" at bounding box center [501, 121] width 33 height 6
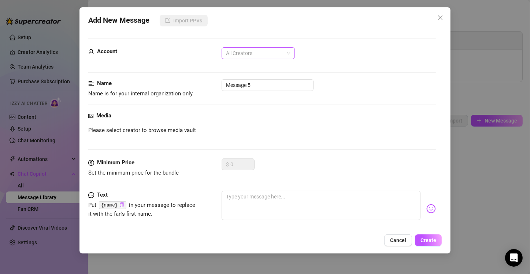
click at [268, 56] on span "All Creators" at bounding box center [258, 53] width 64 height 11
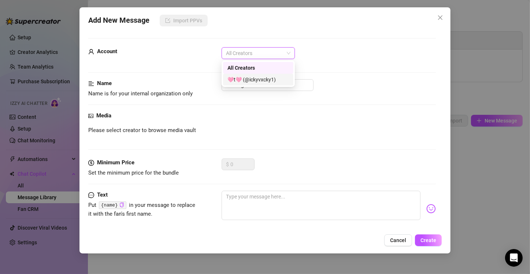
click at [267, 80] on div "🩷t🩷 (@ickyvxcky1)" at bounding box center [258, 79] width 62 height 8
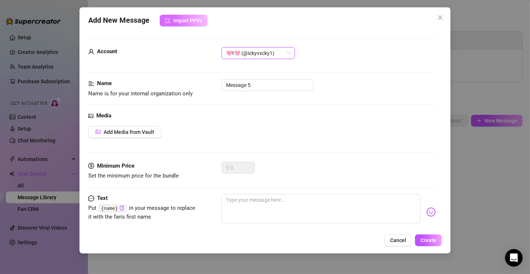
click at [174, 22] on span "Import PPVs" at bounding box center [187, 21] width 29 height 6
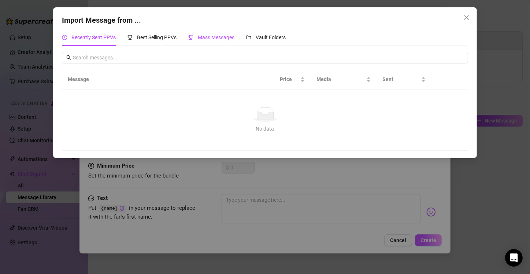
click at [220, 36] on span "Mass Messages" at bounding box center [216, 37] width 37 height 6
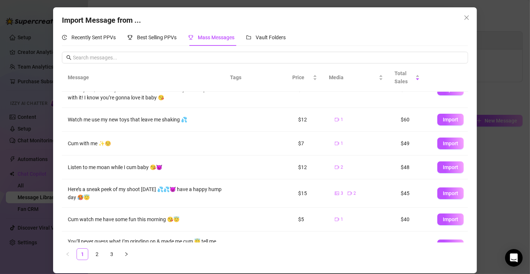
scroll to position [125, 0]
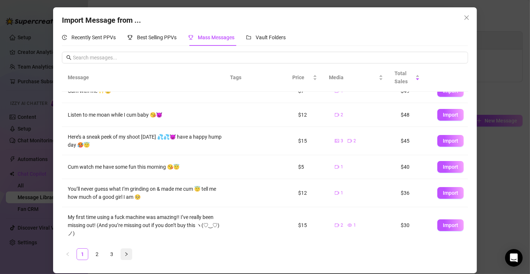
click at [127, 255] on icon "right" at bounding box center [126, 254] width 4 height 4
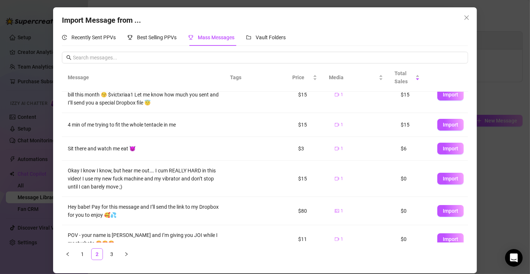
scroll to position [138, 0]
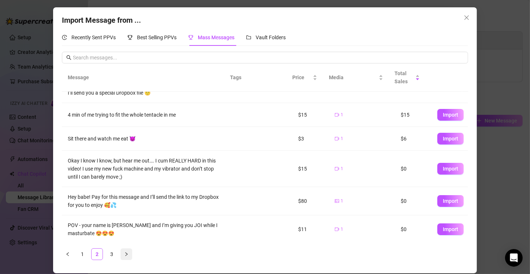
click at [129, 253] on button "button" at bounding box center [126, 254] width 12 height 12
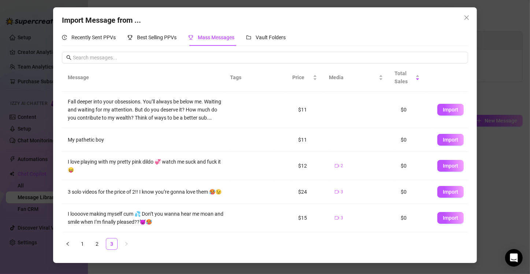
scroll to position [0, 0]
click at [448, 166] on span "Import" at bounding box center [450, 166] width 15 height 6
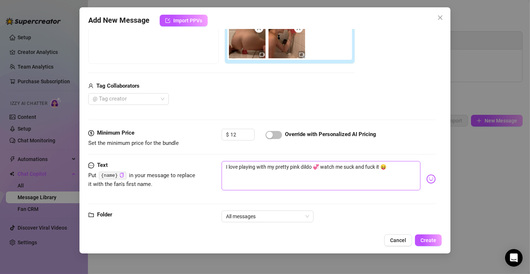
scroll to position [149, 0]
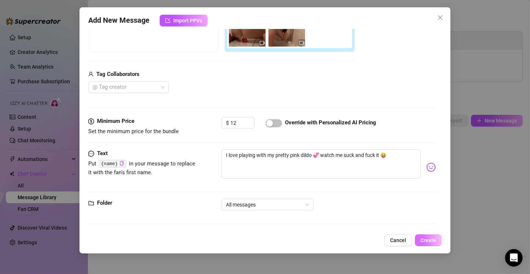
click at [429, 240] on span "Create" at bounding box center [428, 240] width 16 height 6
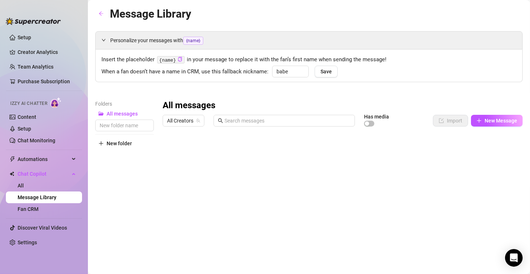
click at [471, 149] on div at bounding box center [340, 211] width 354 height 163
click at [471, 163] on div at bounding box center [340, 211] width 354 height 163
click at [470, 179] on div at bounding box center [340, 211] width 354 height 163
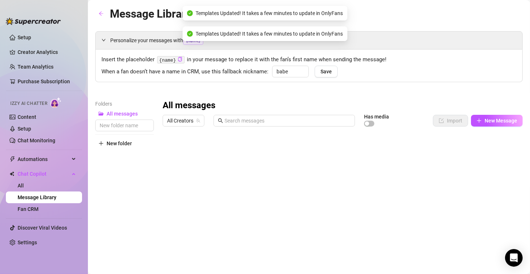
click at [471, 192] on div at bounding box center [340, 211] width 354 height 163
click at [470, 207] on div at bounding box center [340, 211] width 354 height 163
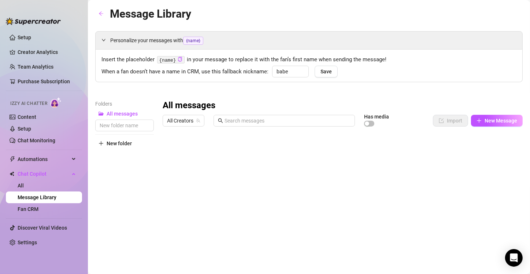
drag, startPoint x: 400, startPoint y: 244, endPoint x: 345, endPoint y: 245, distance: 55.7
click at [319, 257] on div at bounding box center [340, 211] width 354 height 163
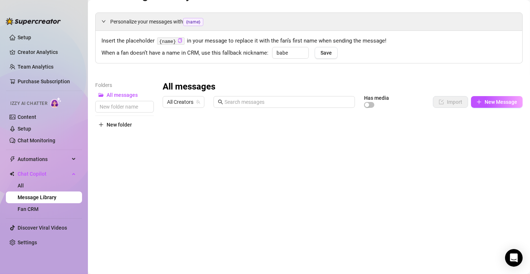
scroll to position [4, 0]
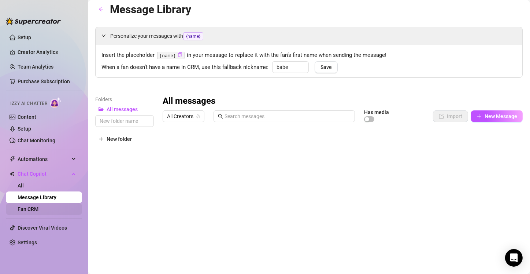
click at [26, 207] on link "Fan CRM" at bounding box center [28, 209] width 21 height 6
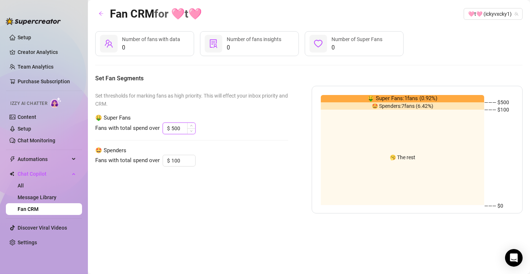
drag, startPoint x: 181, startPoint y: 129, endPoint x: 172, endPoint y: 132, distance: 9.7
click at [172, 132] on input "500" at bounding box center [183, 128] width 24 height 11
click at [181, 161] on input "100" at bounding box center [183, 160] width 24 height 11
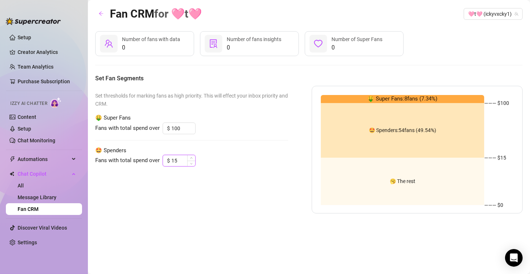
drag, startPoint x: 177, startPoint y: 161, endPoint x: 165, endPoint y: 161, distance: 11.4
click at [165, 161] on div "$ 15" at bounding box center [179, 161] width 33 height 12
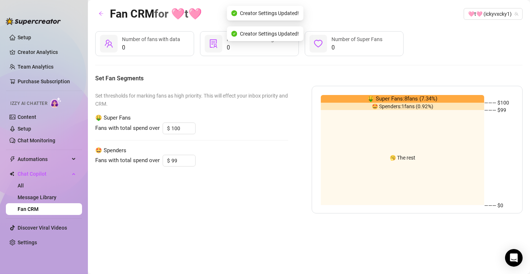
click at [211, 208] on div "Set thresholds for marking fans as high priority. This will effect your inbox p…" at bounding box center [191, 149] width 193 height 127
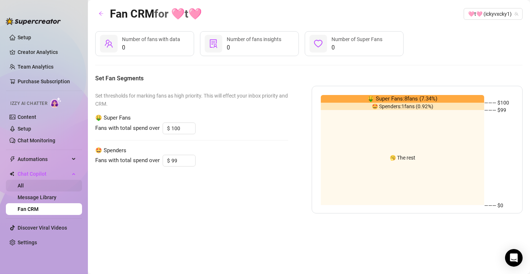
click at [24, 188] on link "All" at bounding box center [21, 185] width 6 height 6
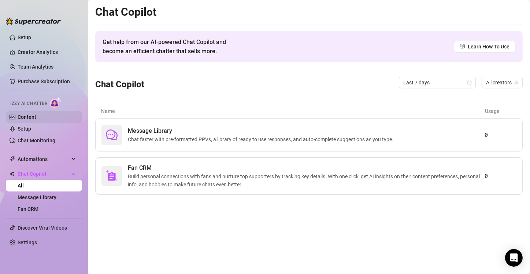
click at [36, 116] on link "Content" at bounding box center [27, 117] width 19 height 6
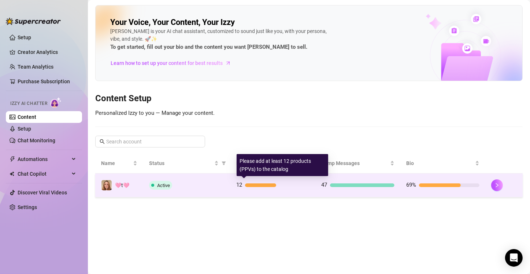
click at [260, 186] on div at bounding box center [260, 185] width 31 height 4
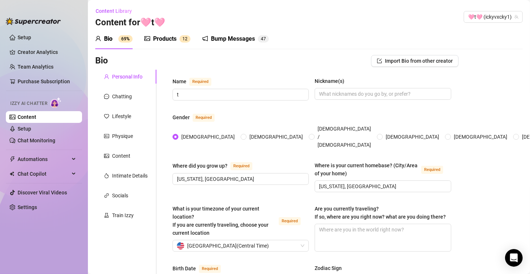
click at [164, 40] on div "Products" at bounding box center [164, 38] width 23 height 9
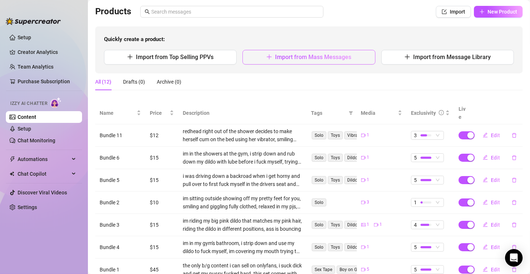
scroll to position [47, 0]
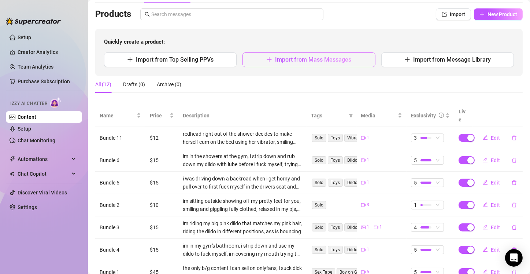
click at [317, 61] on span "Import from Mass Messages" at bounding box center [313, 59] width 76 height 7
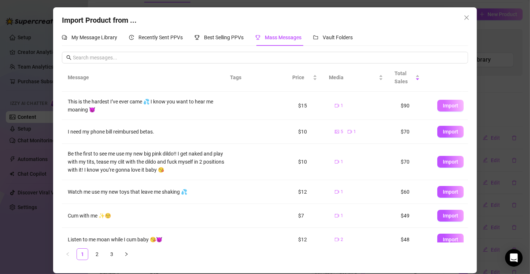
click at [445, 105] on span "Import" at bounding box center [450, 106] width 15 height 6
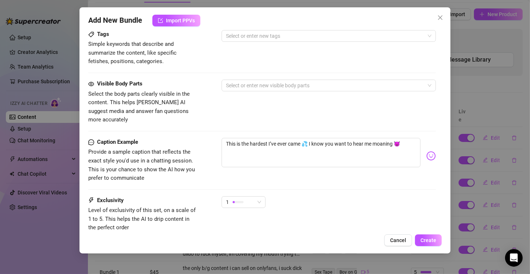
scroll to position [424, 0]
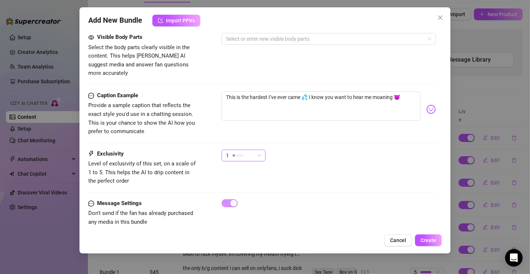
click at [260, 150] on span "1" at bounding box center [243, 155] width 35 height 11
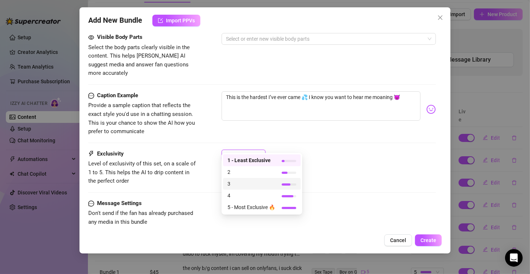
click at [252, 184] on span "3" at bounding box center [251, 183] width 48 height 8
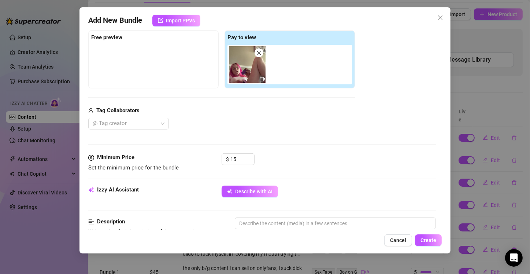
scroll to position [94, 0]
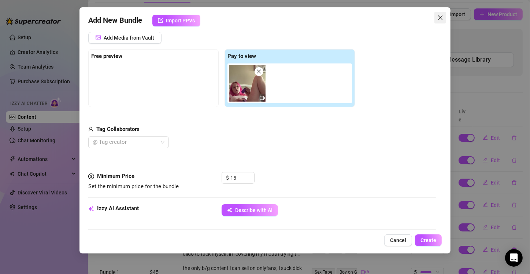
click at [441, 16] on icon "close" at bounding box center [440, 18] width 6 height 6
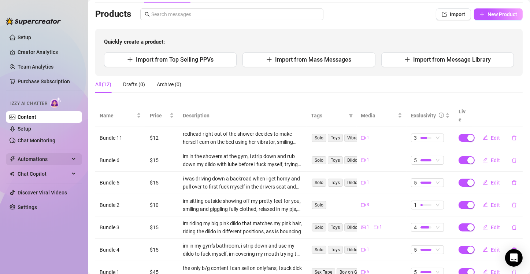
click at [39, 162] on span "Automations" at bounding box center [44, 159] width 52 height 12
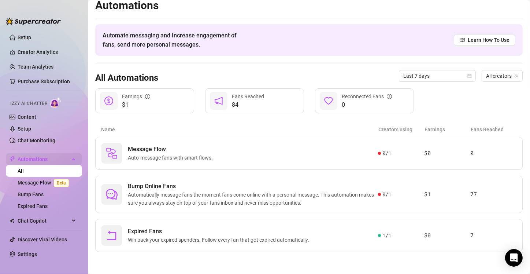
scroll to position [6, 0]
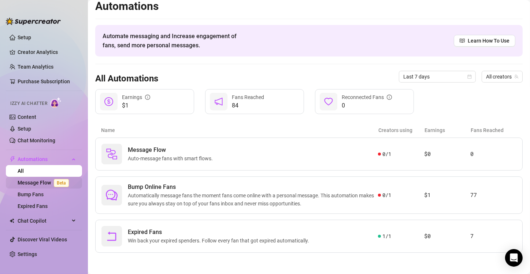
click at [39, 185] on link "Message Flow Beta" at bounding box center [45, 182] width 54 height 6
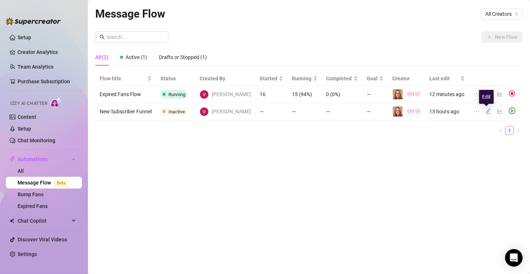
click at [486, 111] on icon "edit" at bounding box center [487, 110] width 5 height 5
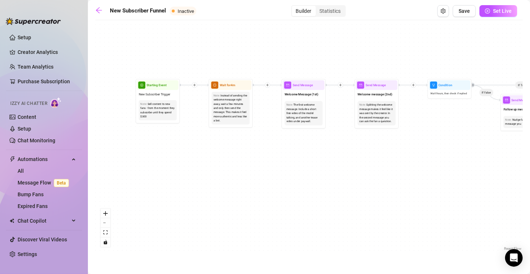
drag, startPoint x: 137, startPoint y: 136, endPoint x: 316, endPoint y: 207, distance: 192.9
click at [316, 207] on div "If True If True If True If False If False If False If True If False Merge Merge…" at bounding box center [308, 138] width 427 height 228
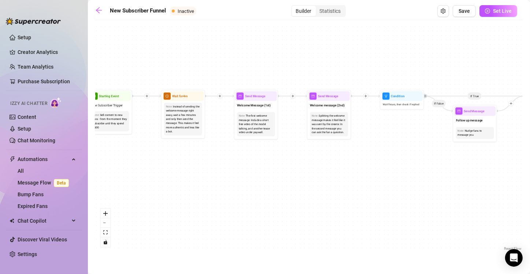
drag, startPoint x: 318, startPoint y: 166, endPoint x: 271, endPoint y: 177, distance: 48.9
click at [271, 177] on div "If True If True If True If False If False If False If True If False Merge Merge…" at bounding box center [308, 138] width 427 height 228
click at [249, 109] on div "Welcome Message (1st)" at bounding box center [255, 105] width 41 height 9
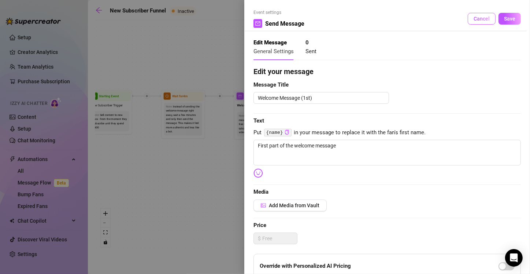
click at [474, 17] on span "Cancel" at bounding box center [482, 19] width 16 height 6
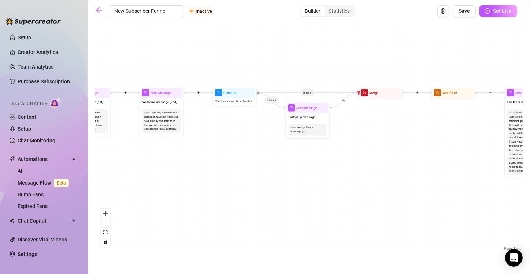
drag, startPoint x: 416, startPoint y: 180, endPoint x: 222, endPoint y: 168, distance: 194.5
click at [184, 174] on div "If True If True If True If False If False If False If True If False Merge Merge…" at bounding box center [308, 138] width 427 height 228
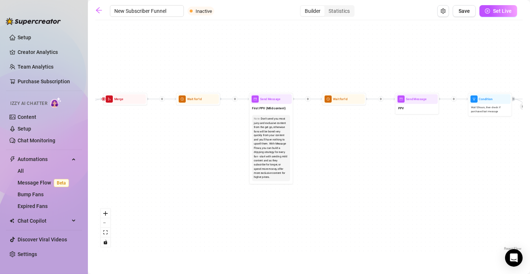
drag, startPoint x: 226, startPoint y: 180, endPoint x: 203, endPoint y: 177, distance: 23.4
click at [200, 179] on div "If True If True If True If False If False If False If True If False Merge Merge…" at bounding box center [308, 138] width 427 height 228
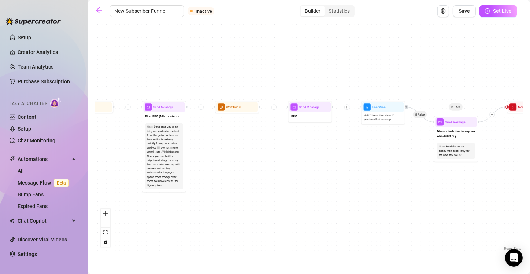
drag, startPoint x: 451, startPoint y: 175, endPoint x: 285, endPoint y: 171, distance: 166.0
click at [259, 178] on div "If True If True If True If False If False If False If True If False Merge Merge…" at bounding box center [308, 138] width 427 height 228
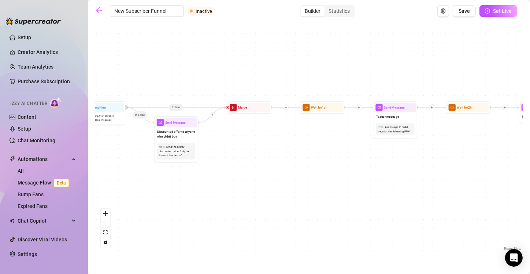
drag, startPoint x: 288, startPoint y: 185, endPoint x: 255, endPoint y: 184, distance: 32.2
click at [255, 185] on div "If True If True If True If False If False If False If True If False Merge Merge…" at bounding box center [308, 138] width 427 height 228
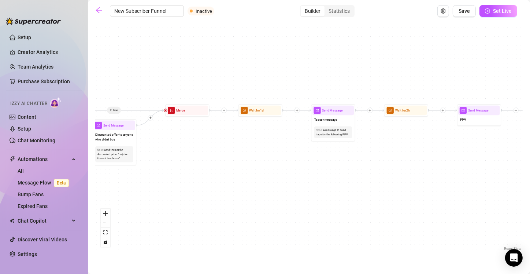
drag, startPoint x: 467, startPoint y: 188, endPoint x: 299, endPoint y: 178, distance: 168.4
click at [275, 185] on div "If True If True If True If False If False If False If True If False Merge Merge…" at bounding box center [308, 138] width 427 height 228
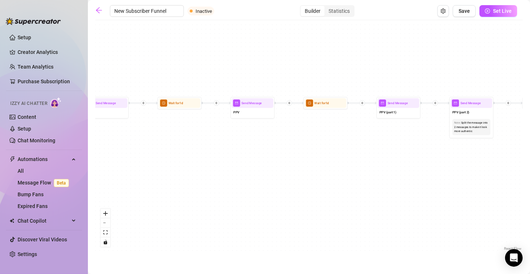
drag, startPoint x: 496, startPoint y: 179, endPoint x: 346, endPoint y: 165, distance: 150.5
click at [271, 174] on div "If True If True If True If False If False If False If True If False Merge Merge…" at bounding box center [308, 138] width 427 height 228
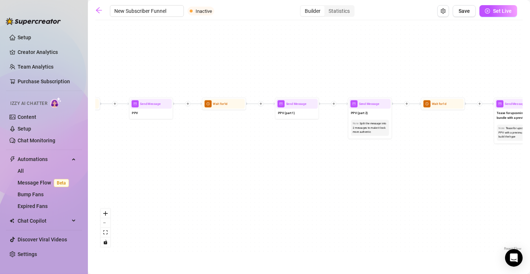
drag, startPoint x: 422, startPoint y: 185, endPoint x: 286, endPoint y: 184, distance: 136.3
click at [286, 184] on div "If True If True If True If False If False If False If True If False Merge Merge…" at bounding box center [308, 138] width 427 height 228
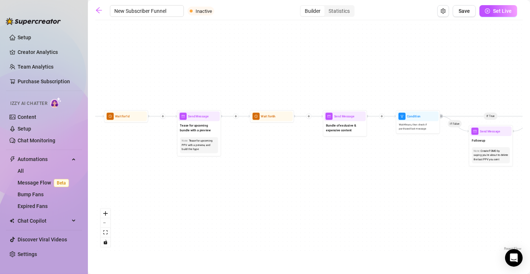
drag, startPoint x: 331, startPoint y: 188, endPoint x: 351, endPoint y: 171, distance: 26.3
click at [305, 188] on div "If True If True If True If False If False If False If True If False Merge Merge…" at bounding box center [308, 138] width 427 height 228
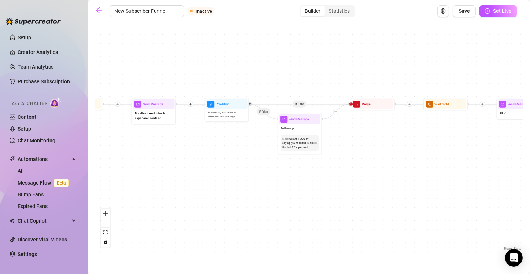
drag, startPoint x: 316, startPoint y: 181, endPoint x: 307, endPoint y: 175, distance: 10.3
click at [305, 177] on div "If True If True If True If False If False If False If True If False Merge Merge…" at bounding box center [308, 138] width 427 height 228
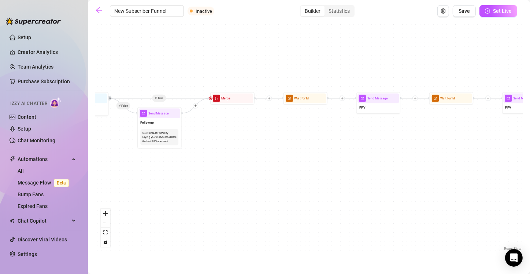
drag, startPoint x: 452, startPoint y: 184, endPoint x: 344, endPoint y: 178, distance: 108.2
click at [344, 178] on div "If True If True If True If False If False If False If True If False Merge Merge…" at bounding box center [308, 138] width 427 height 228
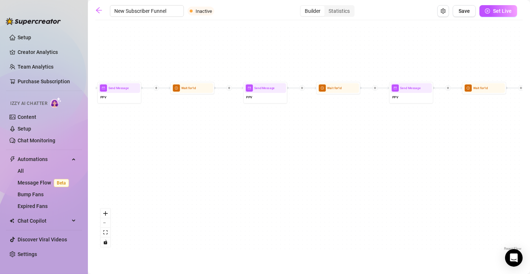
drag, startPoint x: 260, startPoint y: 167, endPoint x: 277, endPoint y: 159, distance: 18.7
click at [249, 166] on div "If True If True If True If False If False If False If True If False Merge Merge…" at bounding box center [308, 138] width 427 height 228
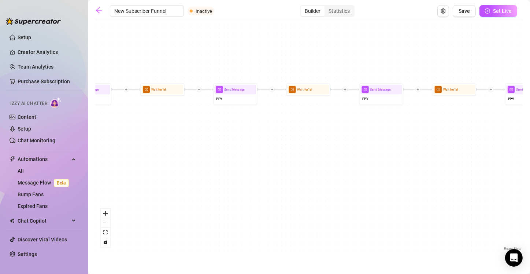
drag, startPoint x: 441, startPoint y: 169, endPoint x: 350, endPoint y: 162, distance: 90.4
click at [260, 168] on div "If True If True If True If False If False If False If True If False Merge Merge…" at bounding box center [308, 138] width 427 height 228
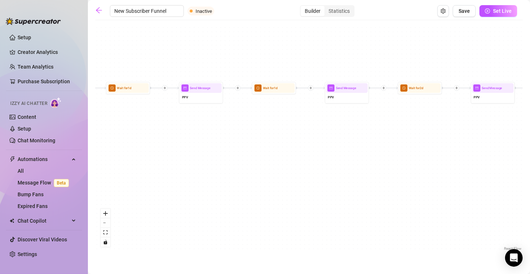
click at [356, 170] on div "If True If True If True If False If False If False If True If False Merge Merge…" at bounding box center [308, 138] width 427 height 228
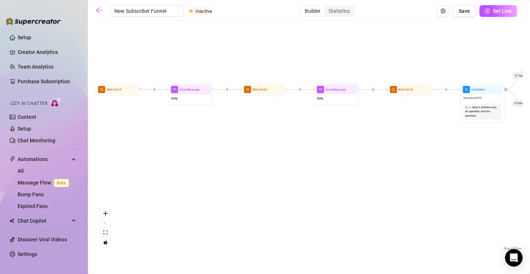
click at [332, 162] on div "If True If True If True If False If False If False If True If False Merge Merge…" at bounding box center [308, 138] width 427 height 228
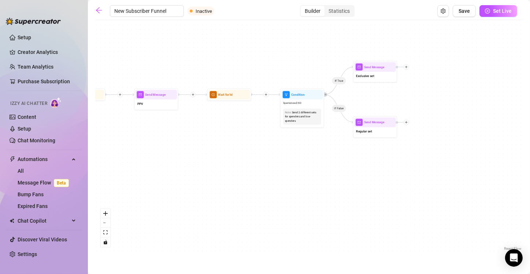
drag, startPoint x: 415, startPoint y: 179, endPoint x: 437, endPoint y: 187, distance: 22.9
click at [437, 187] on div "If True If True If True If False If False If False If True If False Merge Merge…" at bounding box center [308, 138] width 427 height 228
click at [98, 10] on icon "arrow-left" at bounding box center [99, 10] width 6 height 6
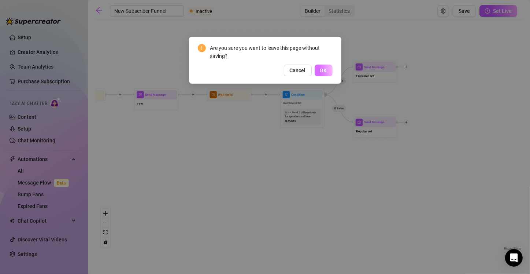
click at [324, 71] on span "OK" at bounding box center [323, 70] width 7 height 6
